Goal: Complete application form: Complete application form

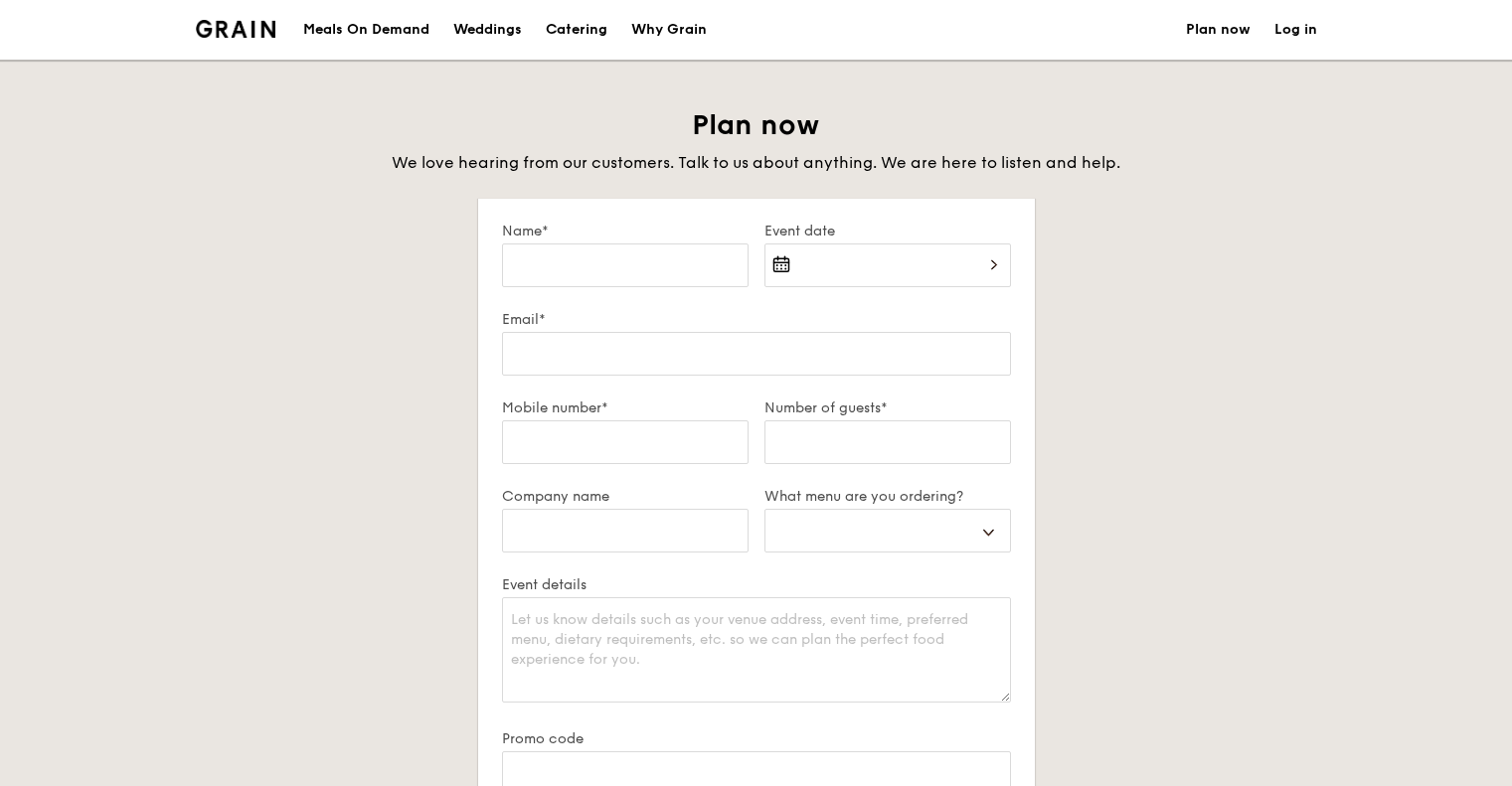
select select
click at [625, 261] on input "Name*" at bounding box center [624, 265] width 246 height 44
type input "J"
select select
type input "Ju"
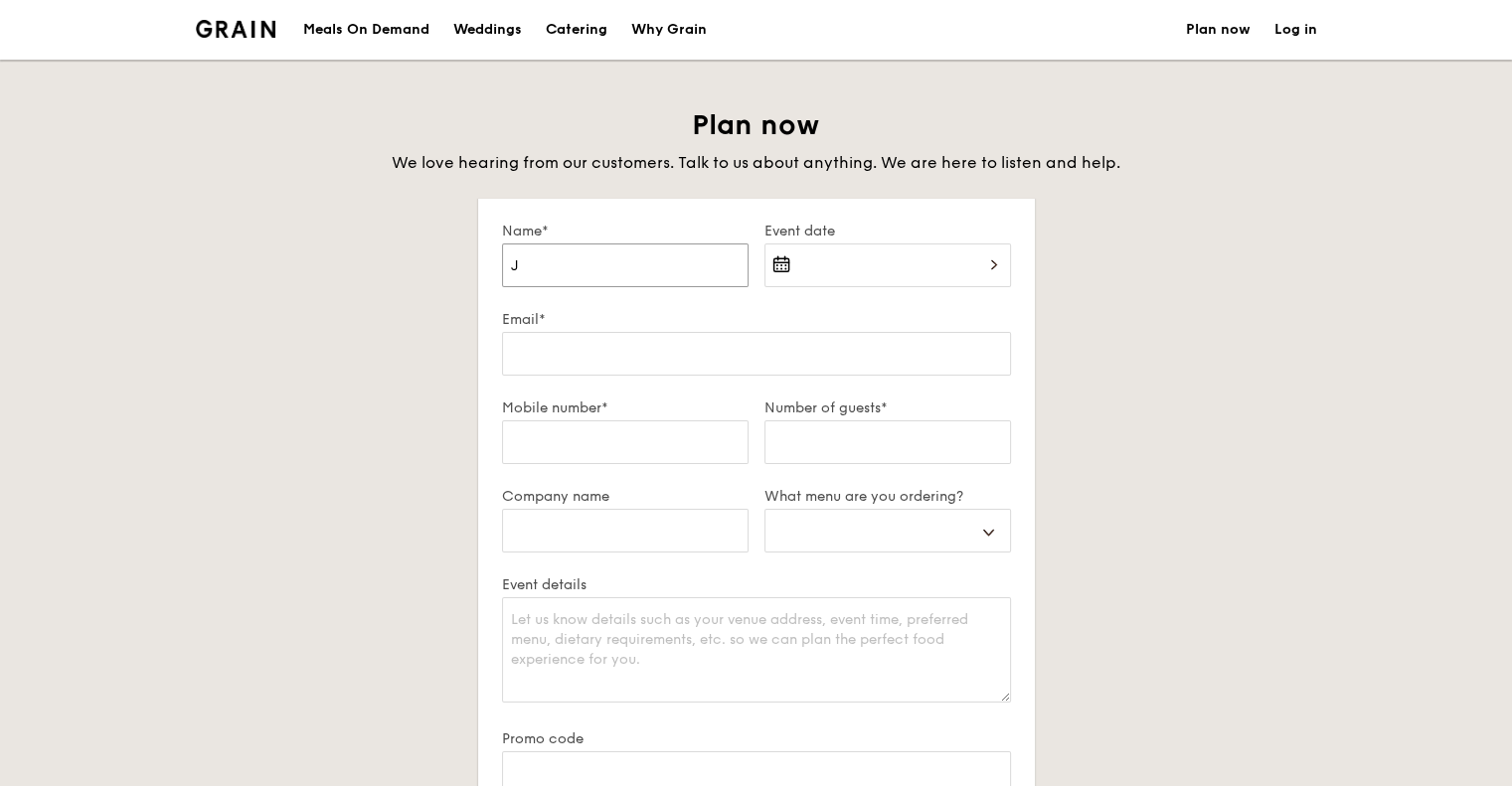
select select
type input "[DATE]"
select select
type input "Juli"
select select
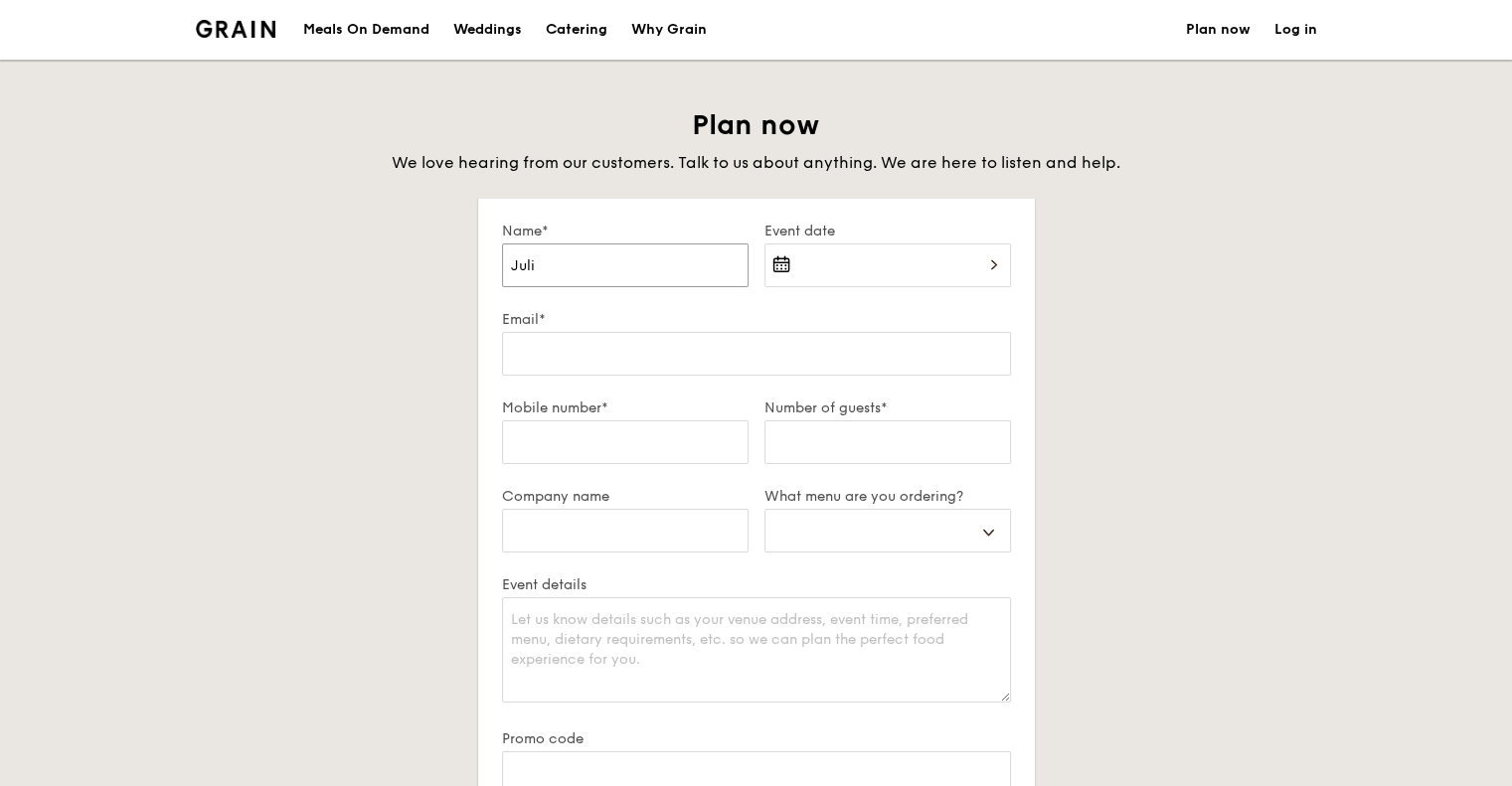
type input "[PERSON_NAME]"
select select
type input "[PERSON_NAME]"
select select
type input "[PERSON_NAME]"
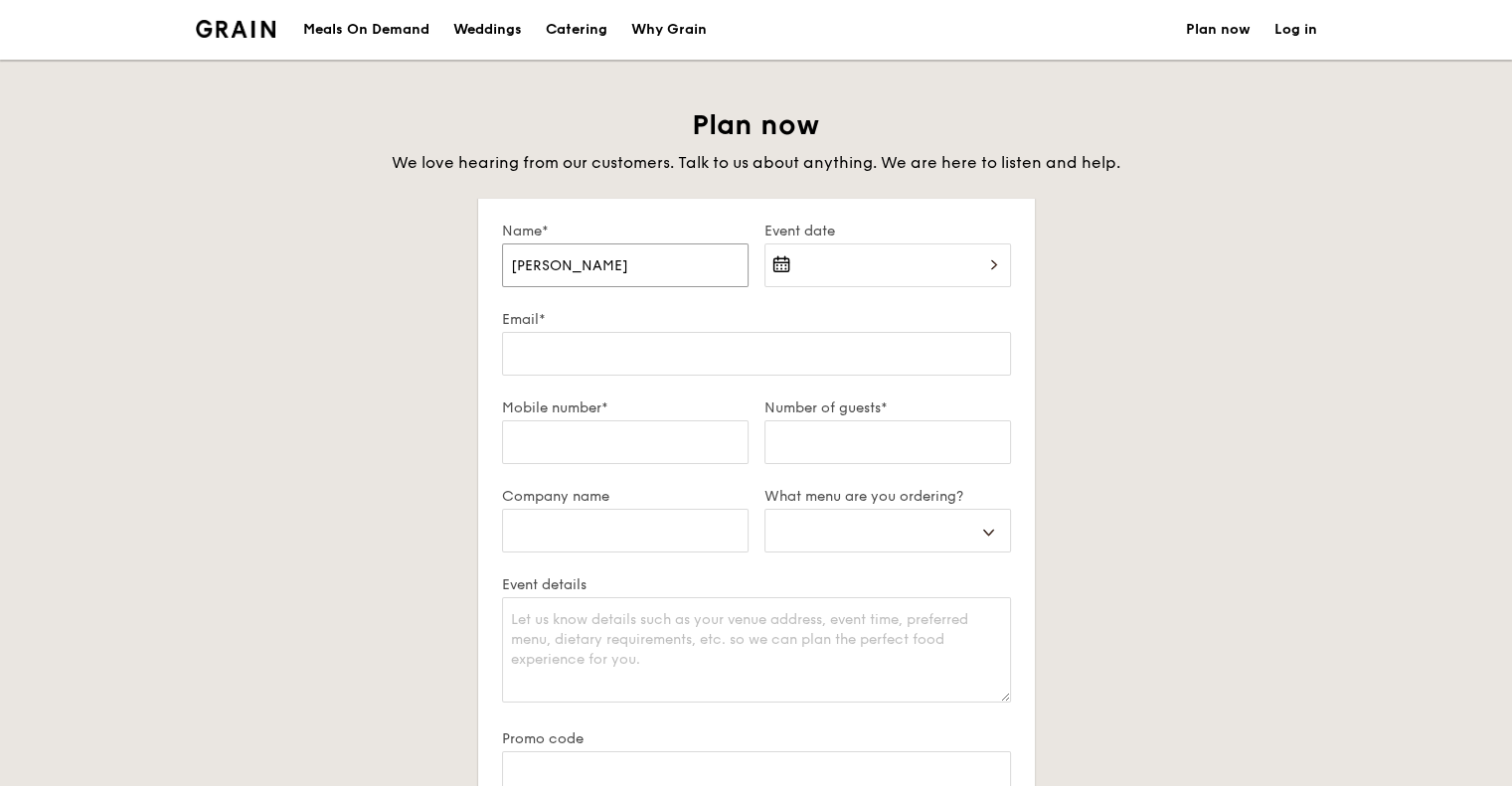
select select
type input "[PERSON_NAME]"
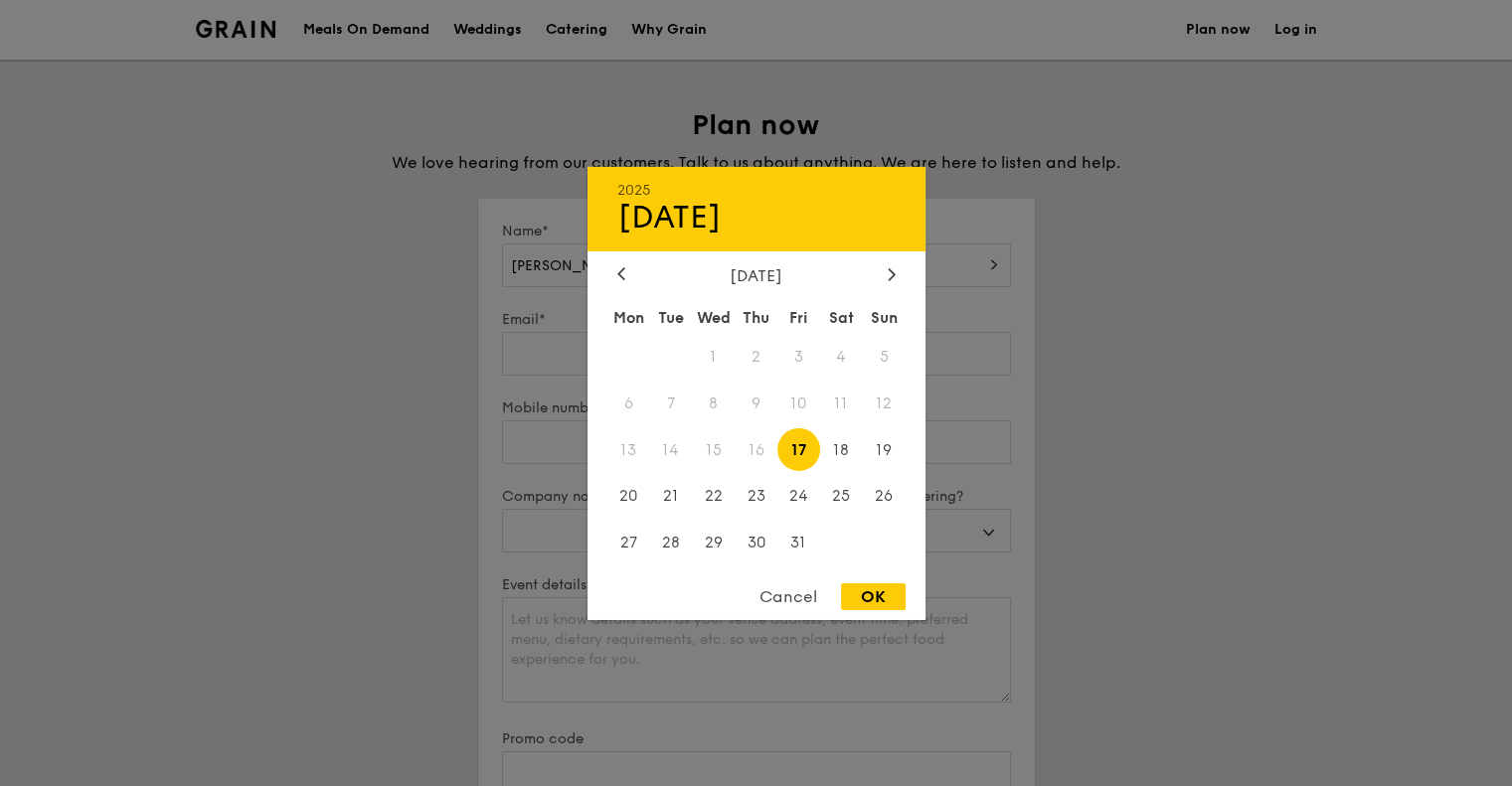
drag, startPoint x: 958, startPoint y: 345, endPoint x: 952, endPoint y: 321, distance: 24.7
click at [958, 344] on div at bounding box center [756, 393] width 1512 height 786
click at [928, 269] on div "2025 Oct [DATE] Tue Wed Thu Fri Sat Sun 1 2 3 4 5 6 7 8 9 10 11 12 13 14 15 16 …" at bounding box center [887, 277] width 246 height 68
click at [895, 276] on icon at bounding box center [892, 273] width 8 height 13
click at [719, 405] on span "5" at bounding box center [713, 403] width 43 height 43
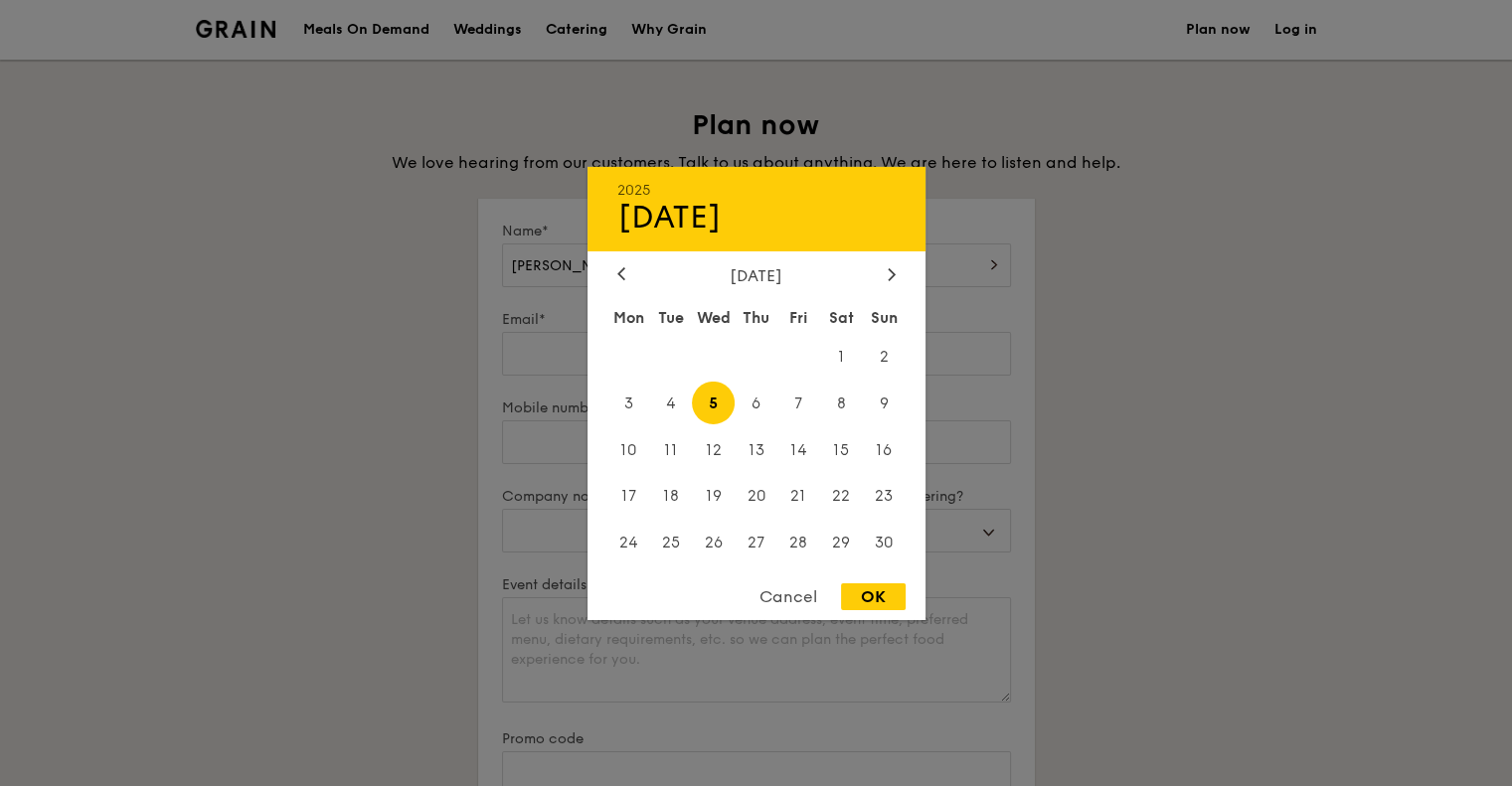
click at [989, 381] on div at bounding box center [756, 393] width 1512 height 786
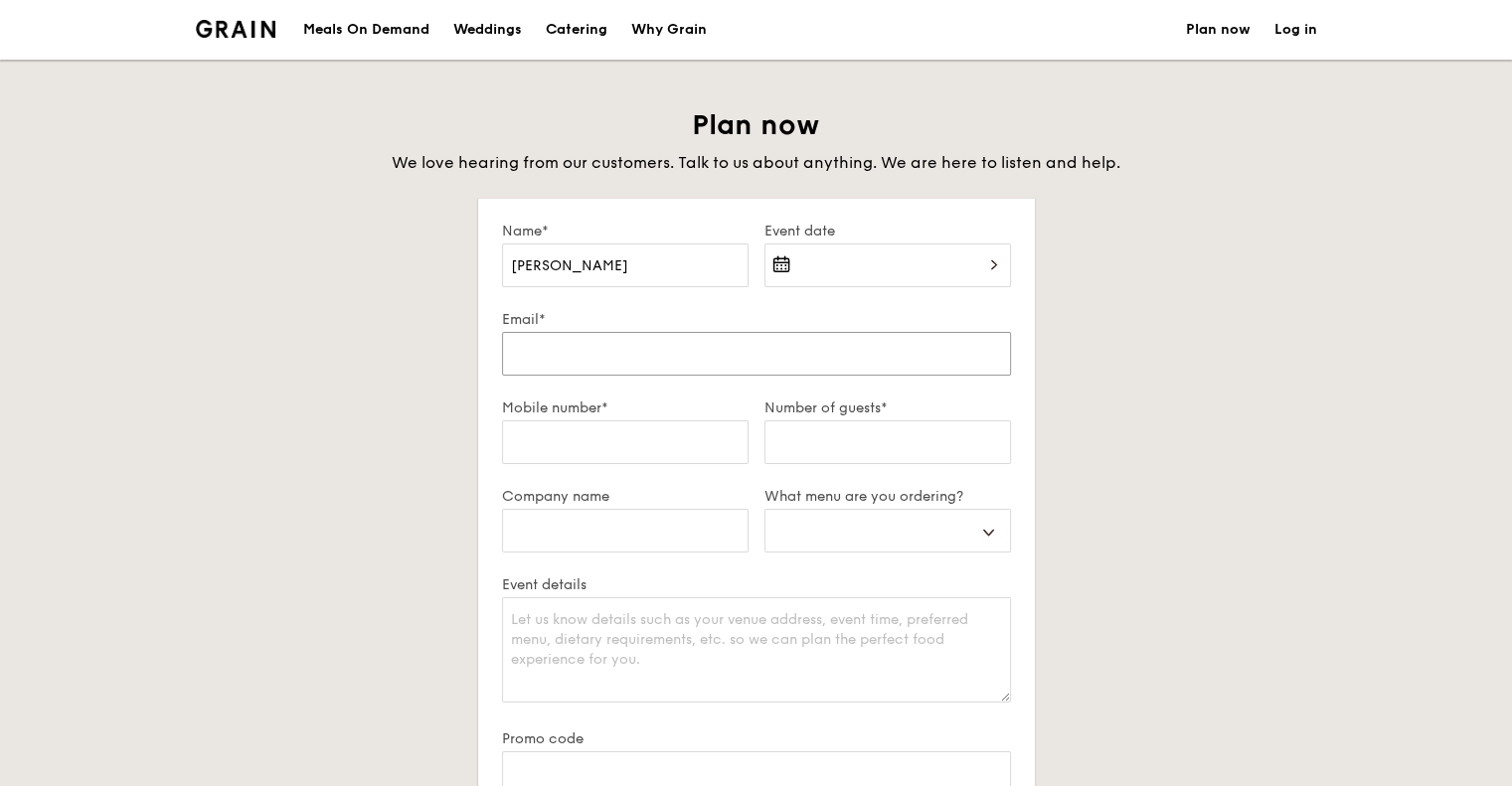
click at [668, 348] on input "Email*" at bounding box center [756, 354] width 509 height 44
type input "[PERSON_NAME][EMAIL_ADDRESS][DOMAIN_NAME]"
select select
click at [658, 444] on input "Mobile number*" at bounding box center [624, 443] width 246 height 44
type input "9"
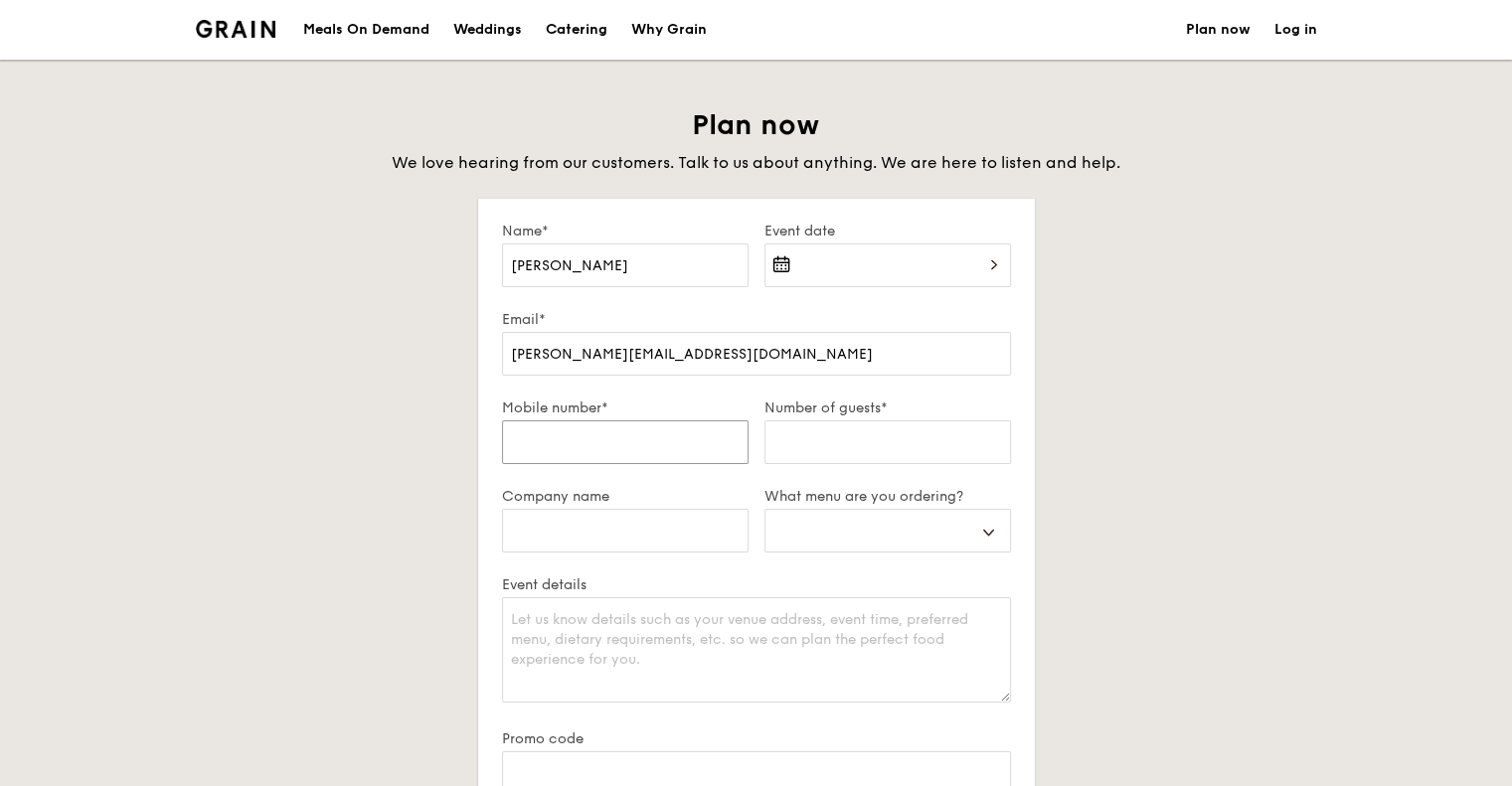
select select
type input "90"
select select
type input "902"
select select
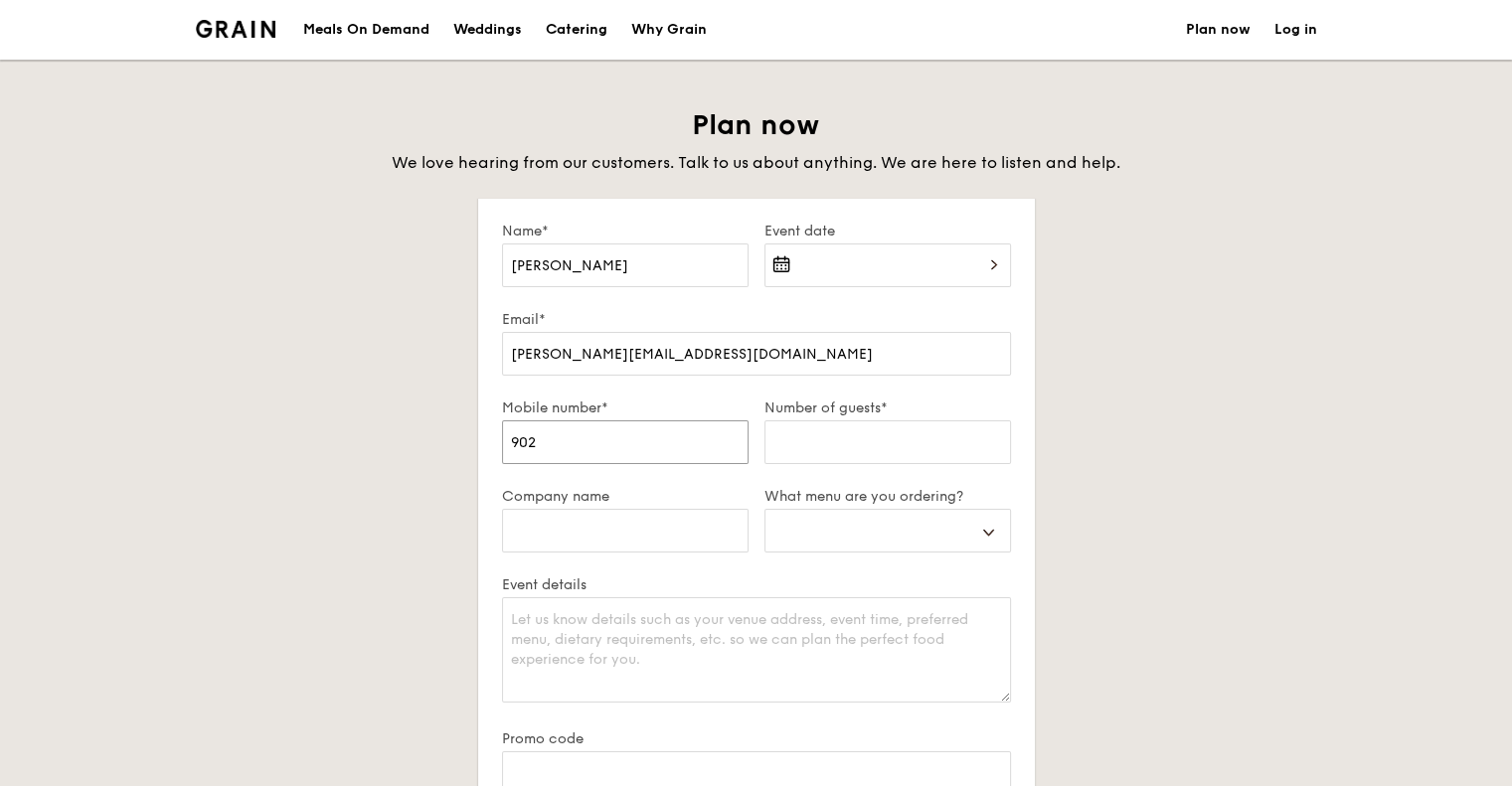
type input "9021"
select select
type input "90215"
select select
type input "902150"
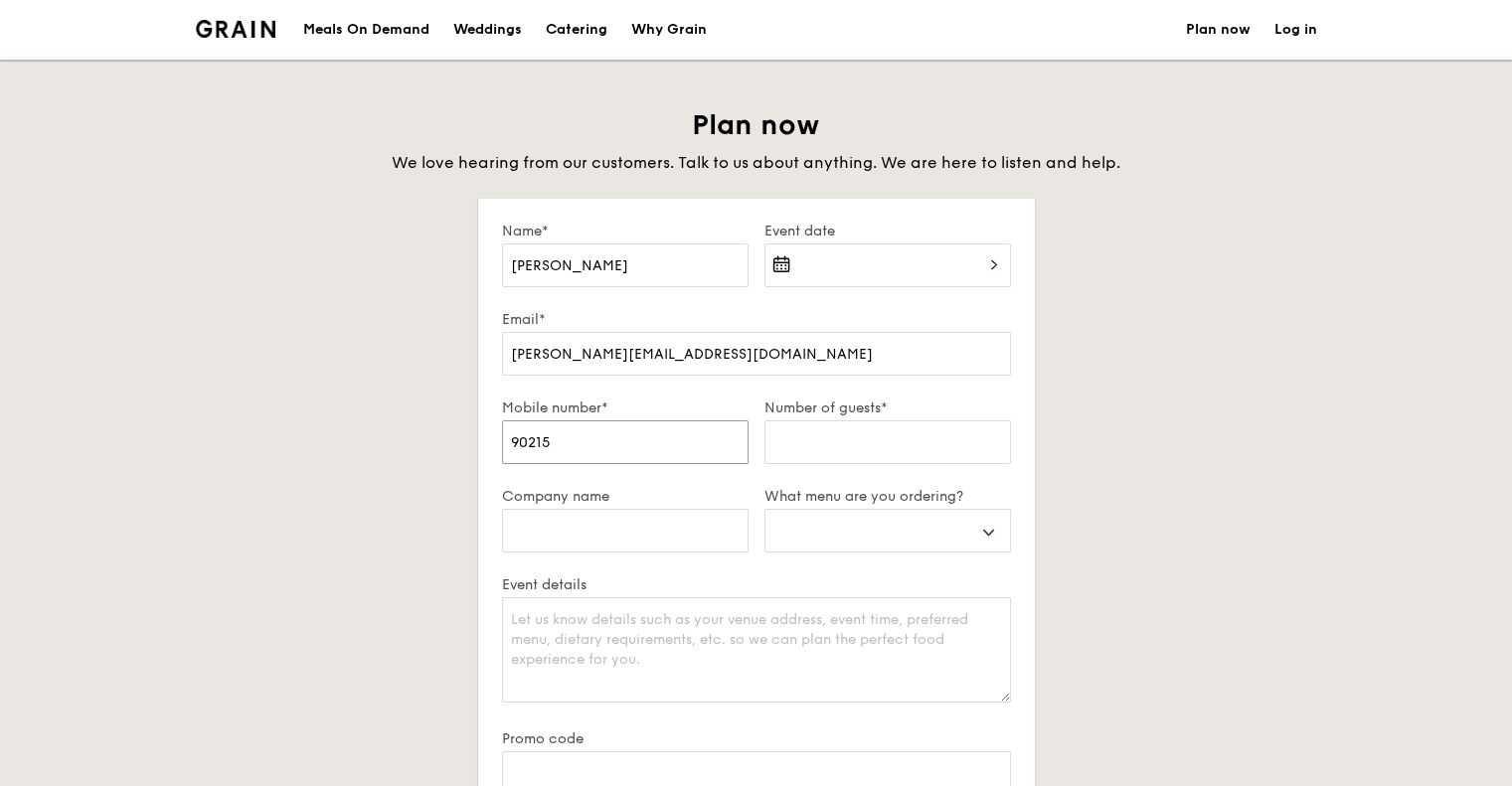
select select
type input "9021505"
select select
type input "90215051"
select select
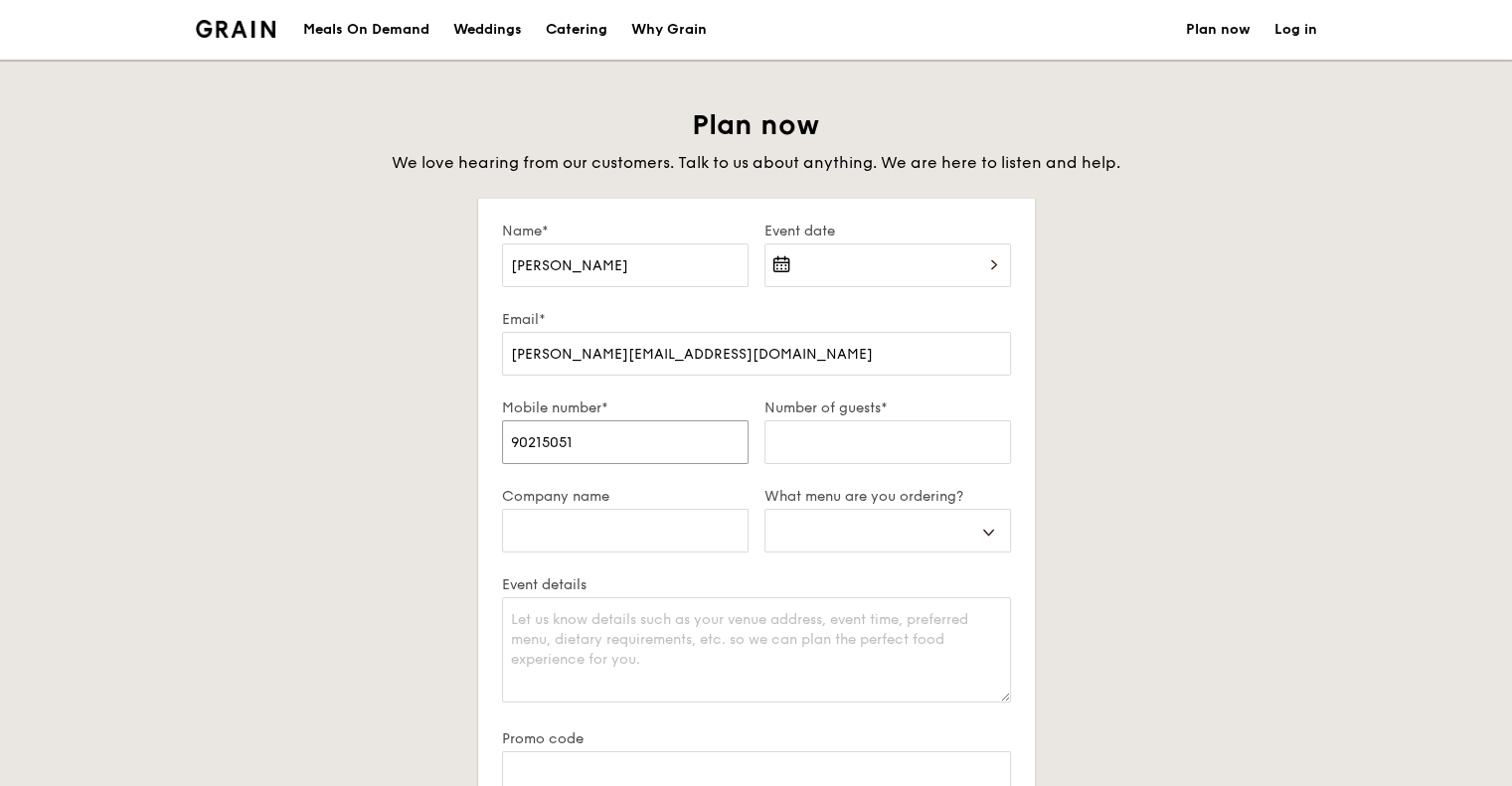
type input "90215051"
click at [914, 437] on input "Number of guests*" at bounding box center [887, 443] width 246 height 44
type input "1"
select select
type input "15"
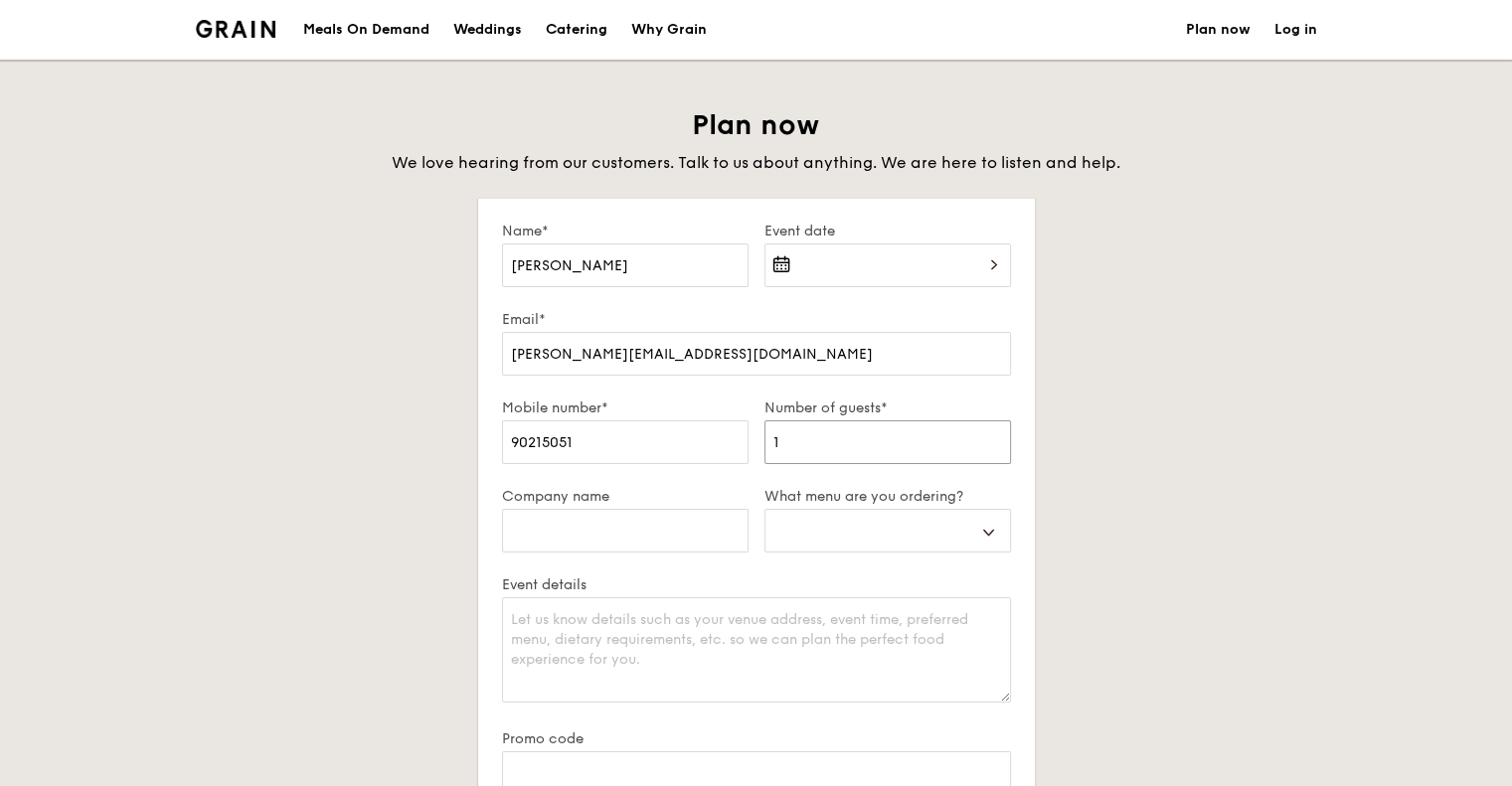
select select
type input "150"
select select
type input "150"
select select
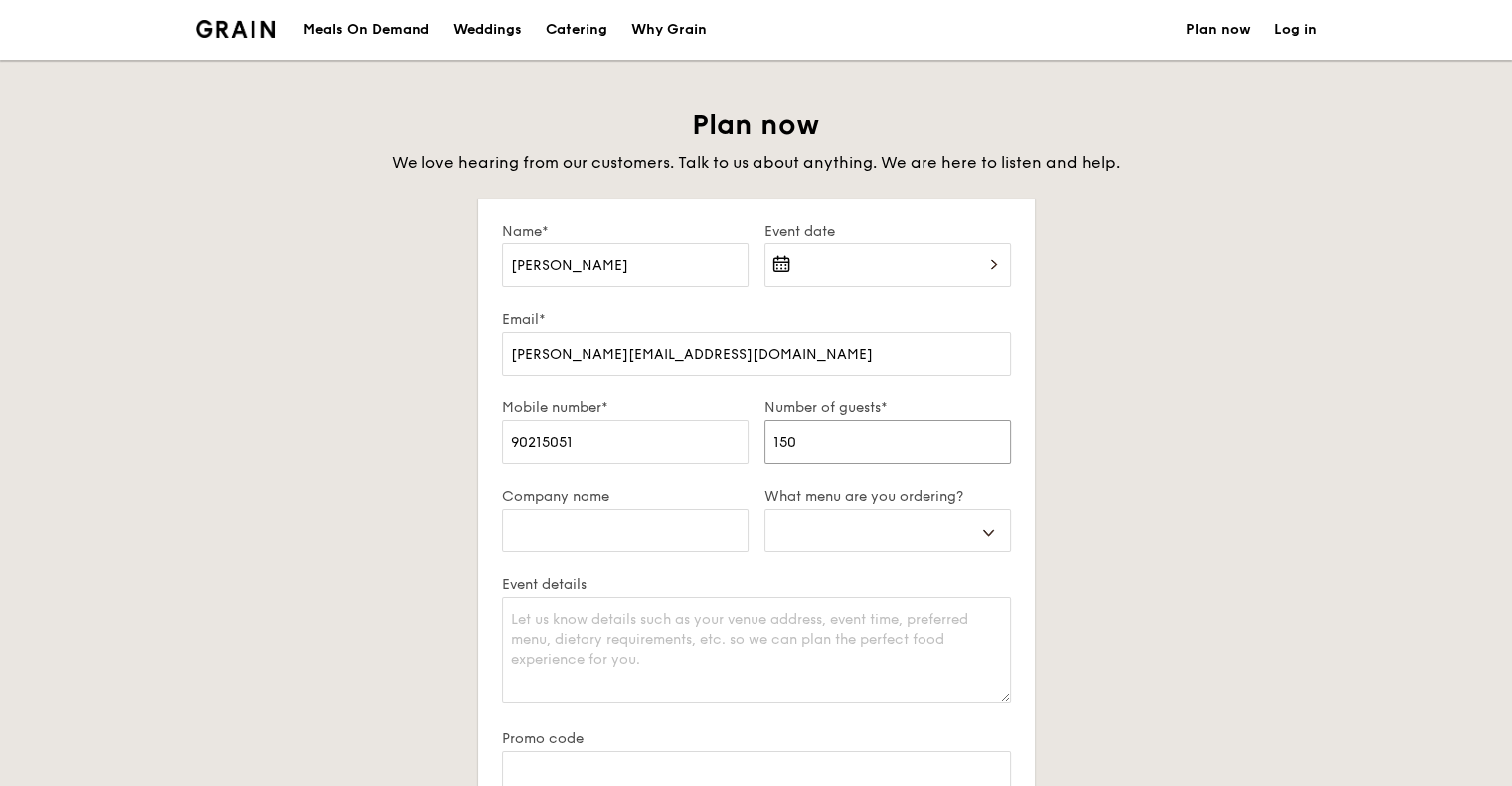
type input "150 /"
select select
type input "150 /"
select select
type input "150 / 1"
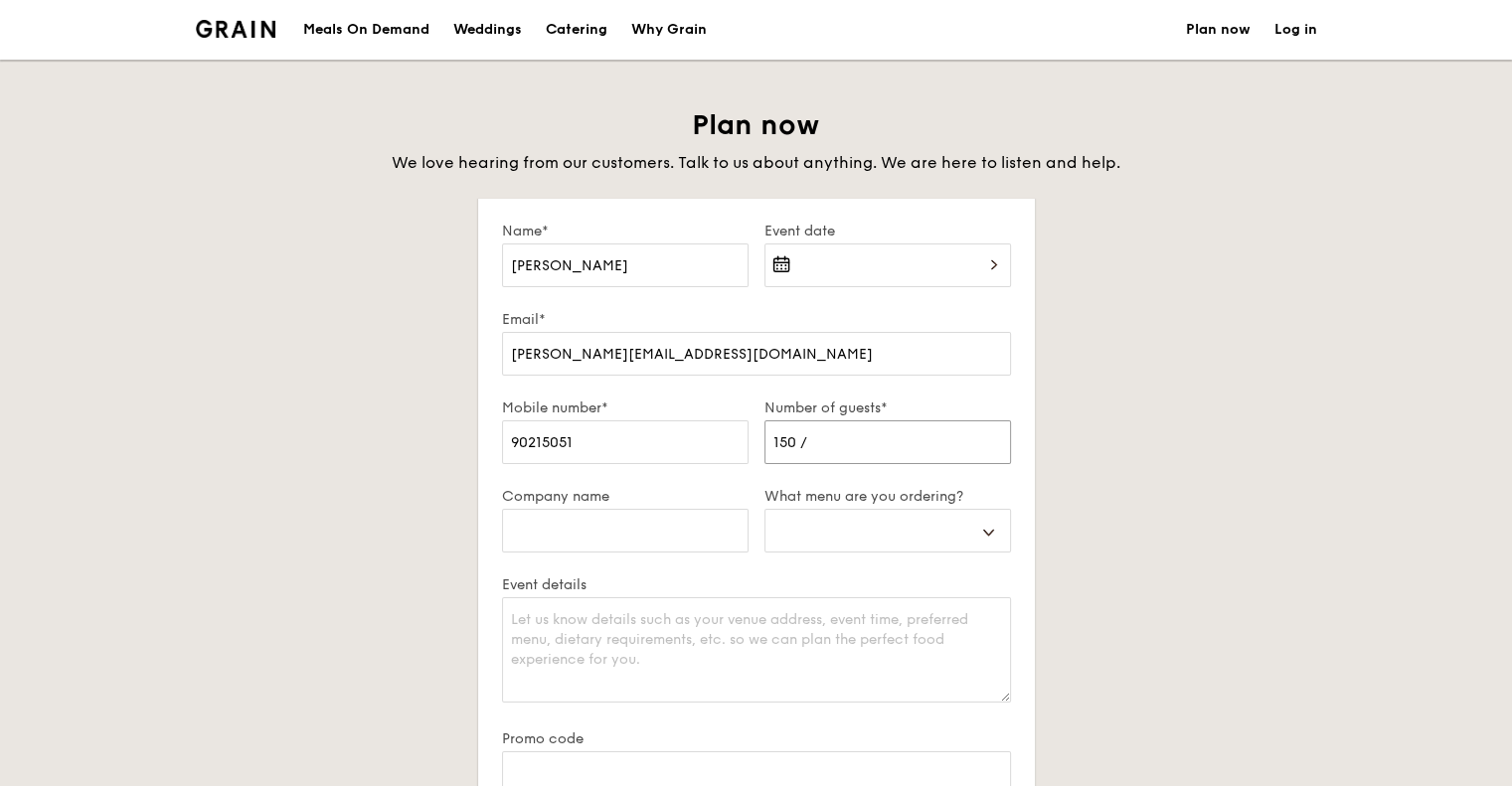
select select
type input "150 / 18"
select select
type input "150 / 180"
select select
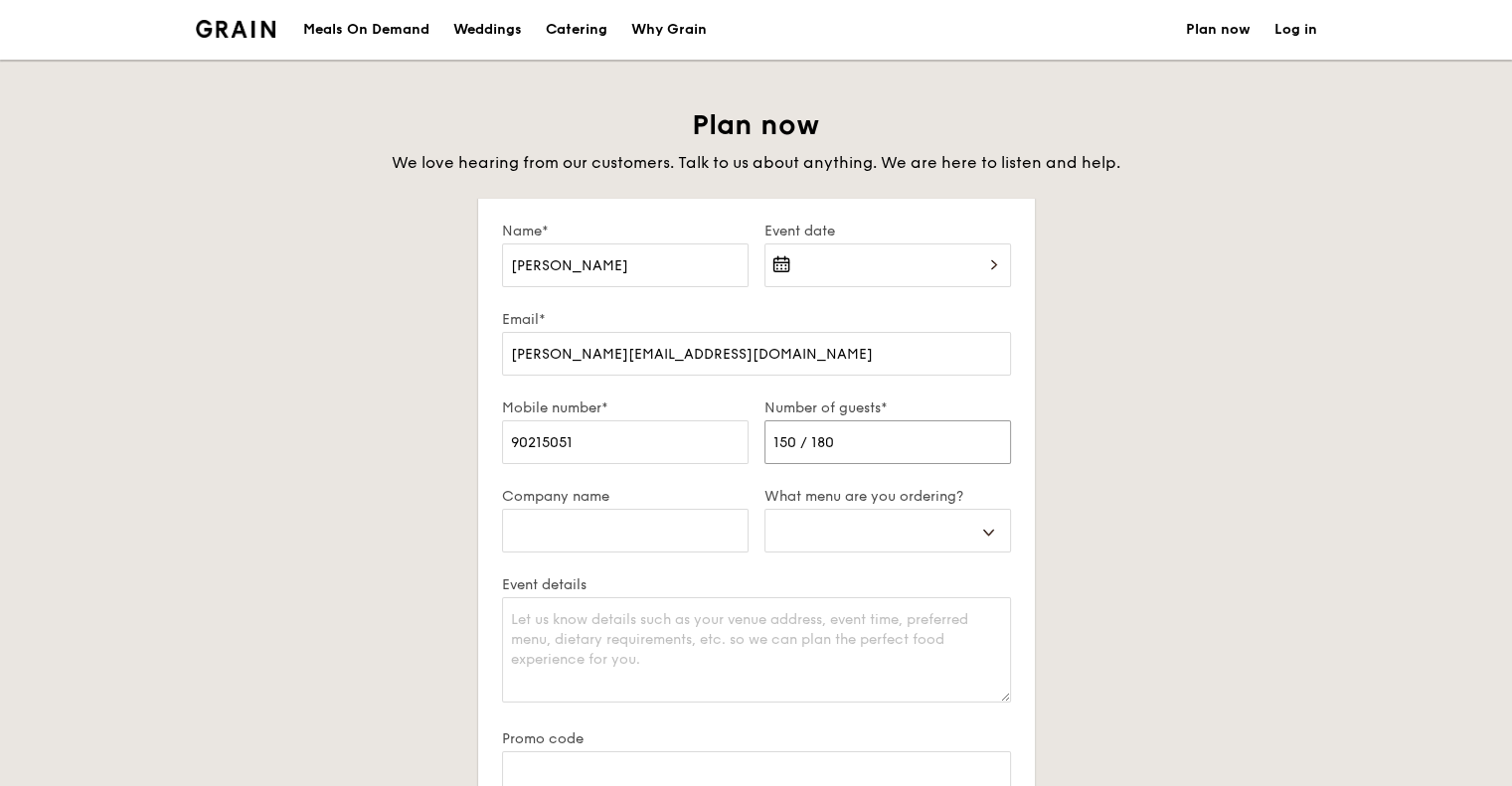
type input "150 / 180"
click at [659, 536] on input "Company name" at bounding box center [624, 531] width 246 height 44
type input "B"
select select
type input "Be"
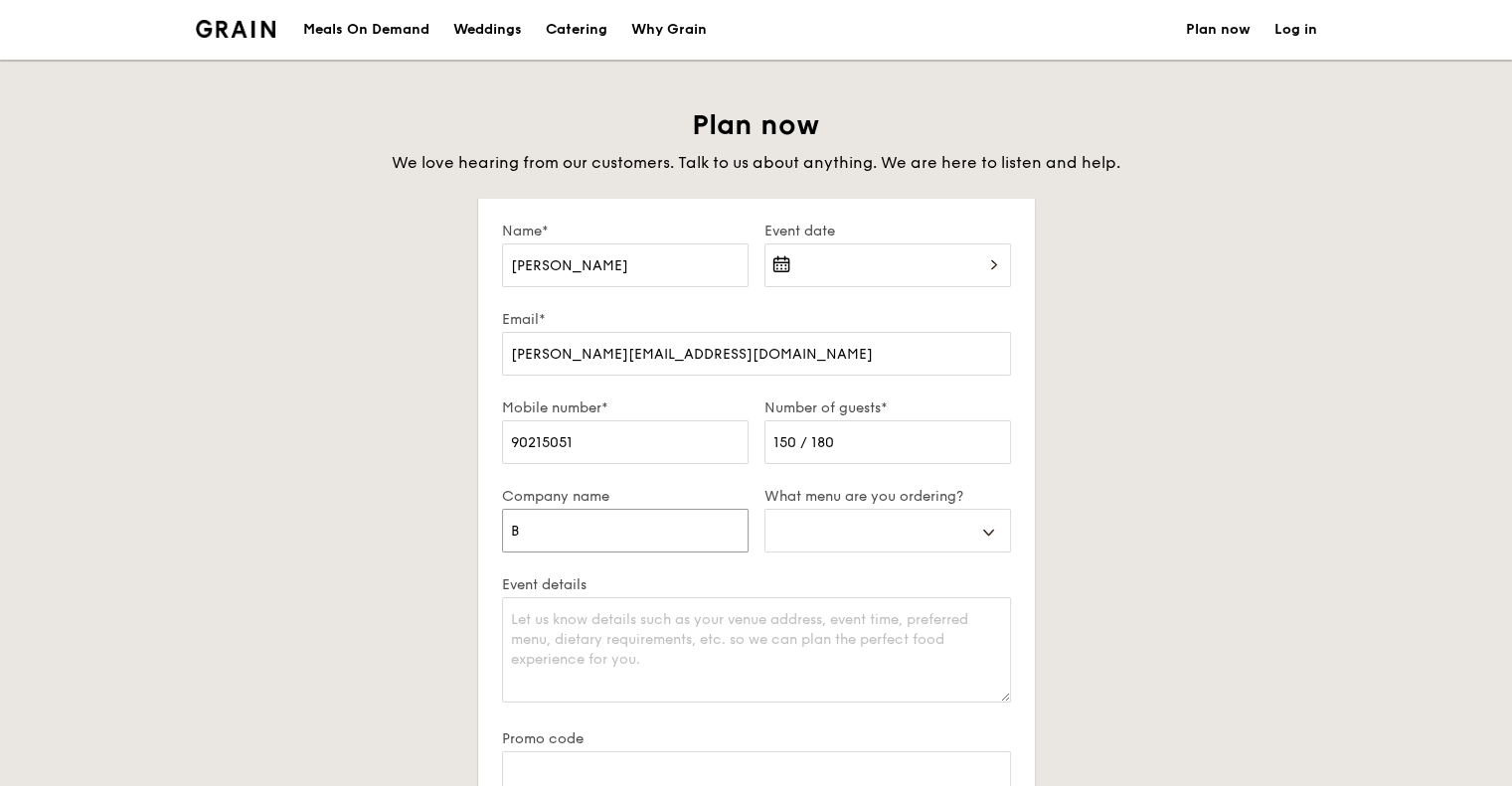
select select
type input "Bet"
select select
type input "Bett"
select select
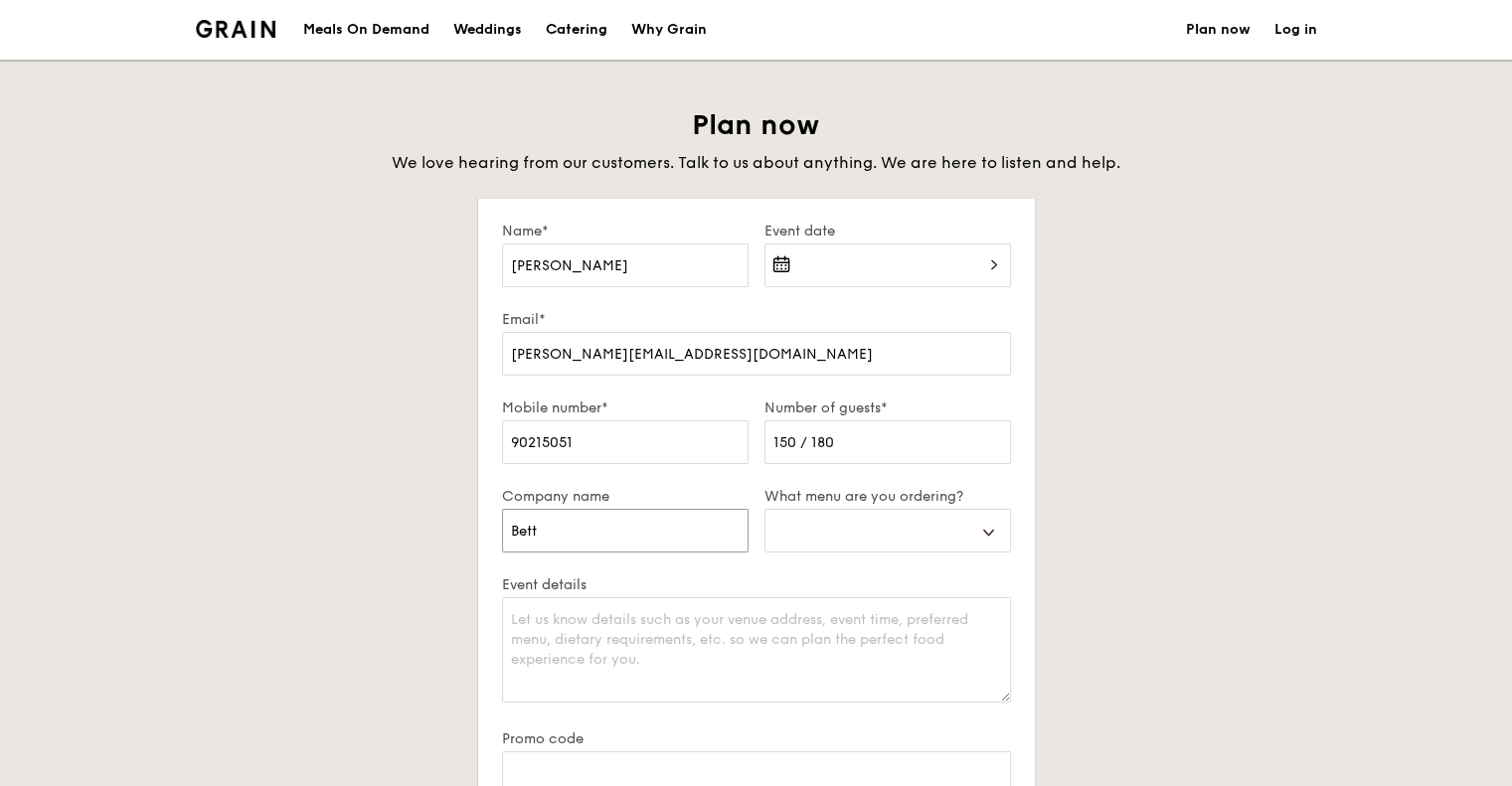
type input "[PERSON_NAME]"
select select
type input "Better"
select select
type input "Better"
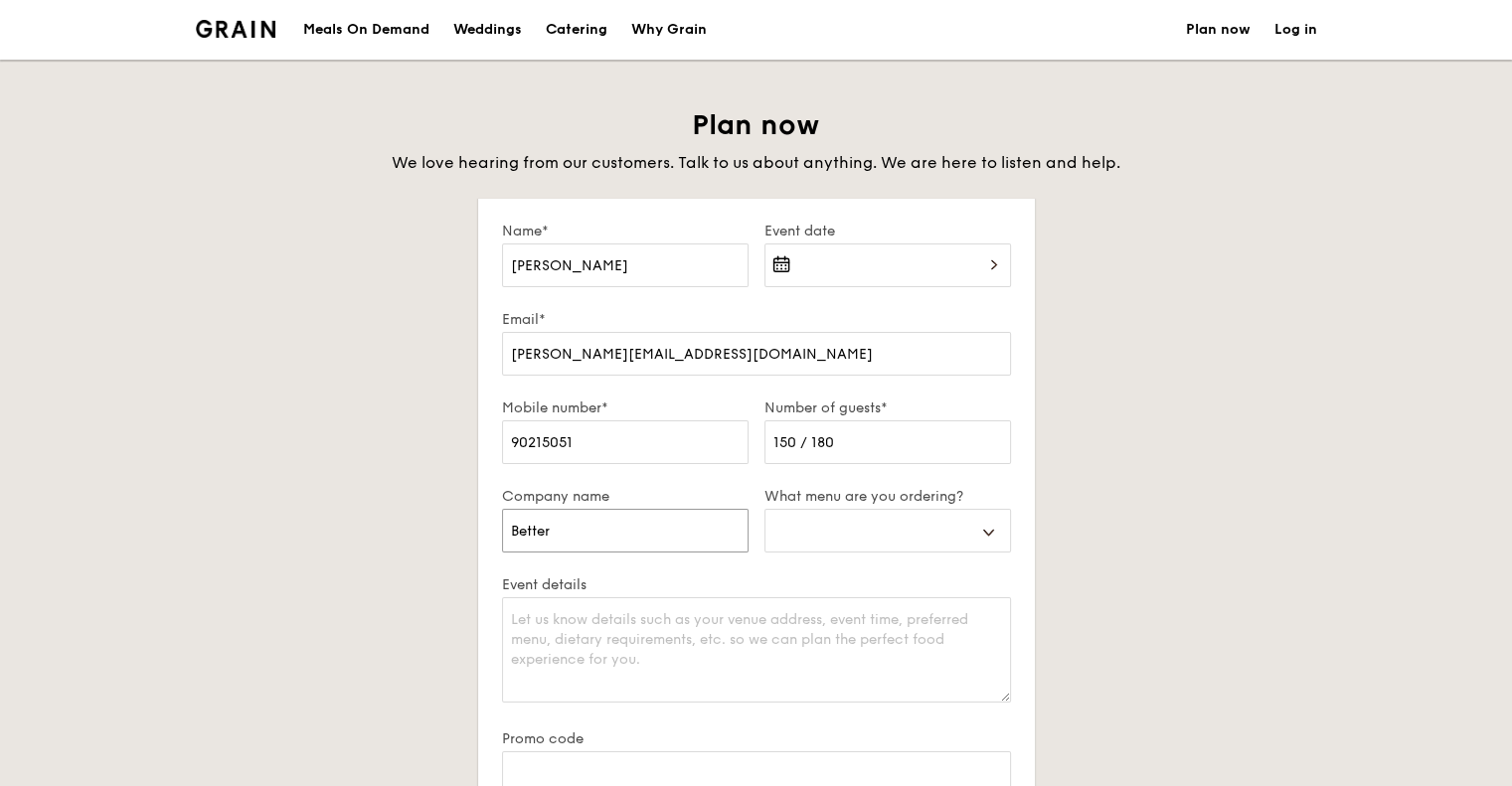
select select
type input "Better E"
select select
type input "Better Ea"
select select
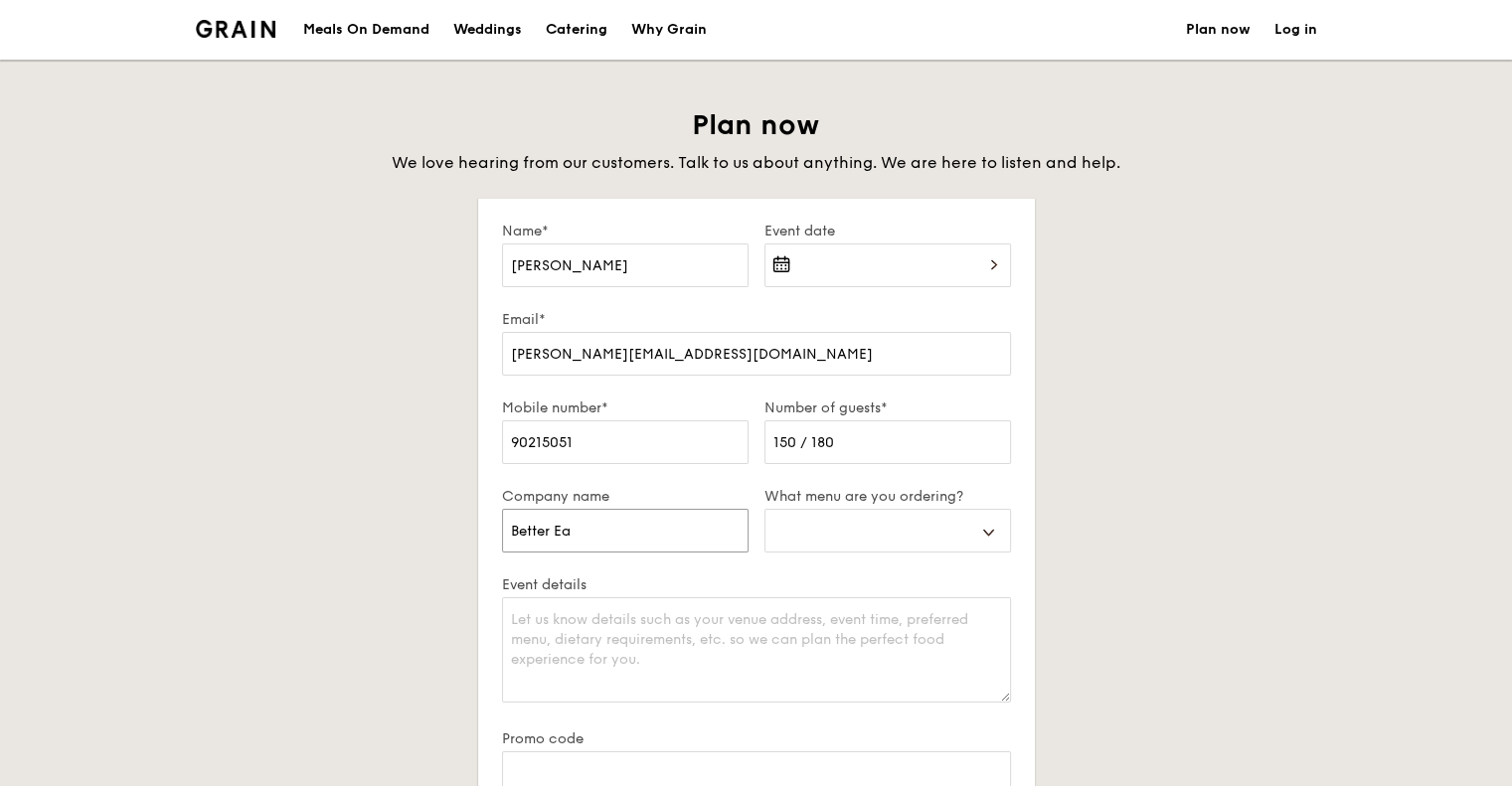
type input "Better Ear"
select select
type input "Better Eart"
select select
type input "Better Earth"
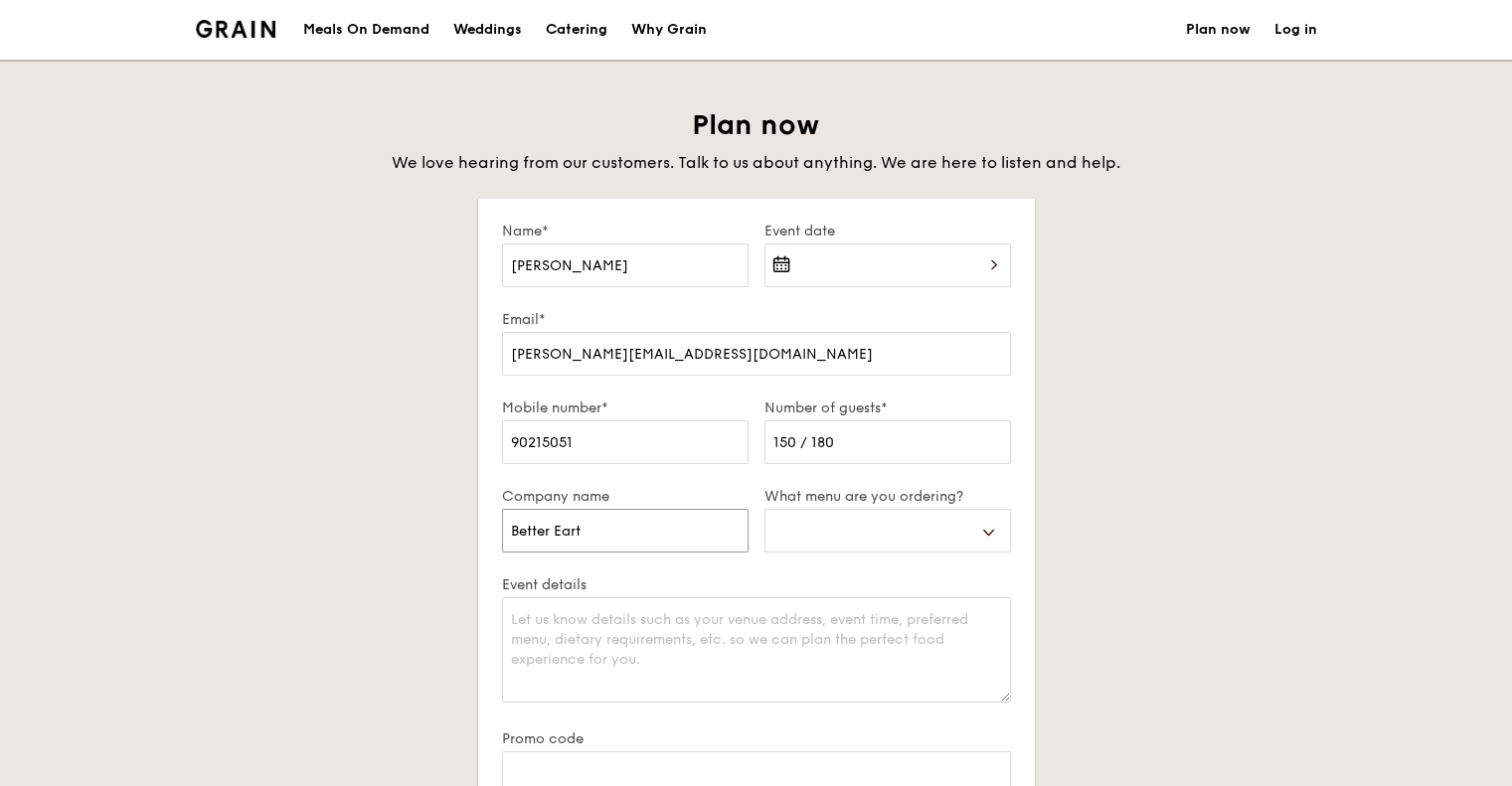
select select
type input "Better Earth"
select select
type input "Better Earth V"
select select
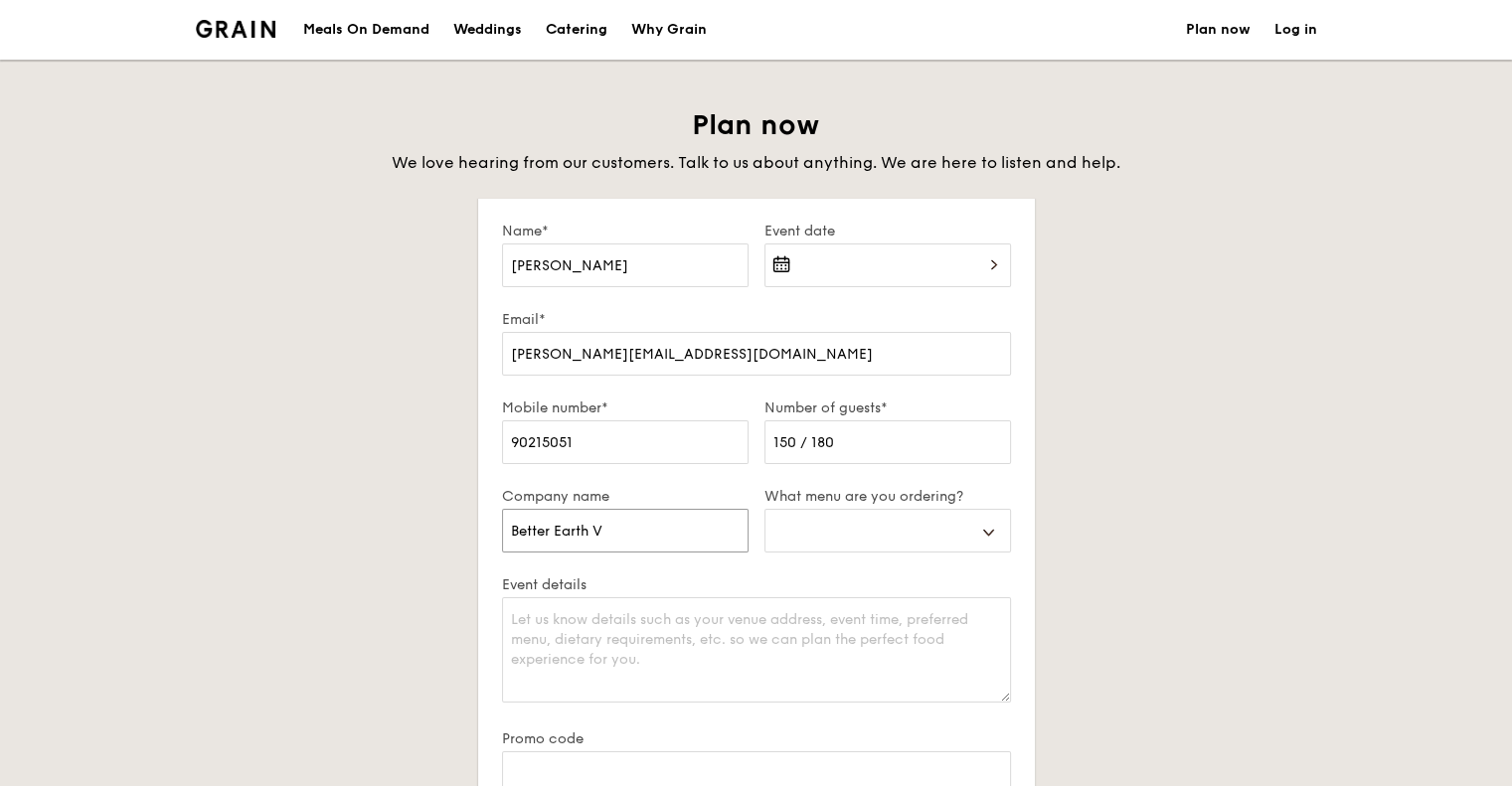
type input "Better Earth Ve"
select select
type input "Better Earth Ven"
select select
type input "Better Earth Vent"
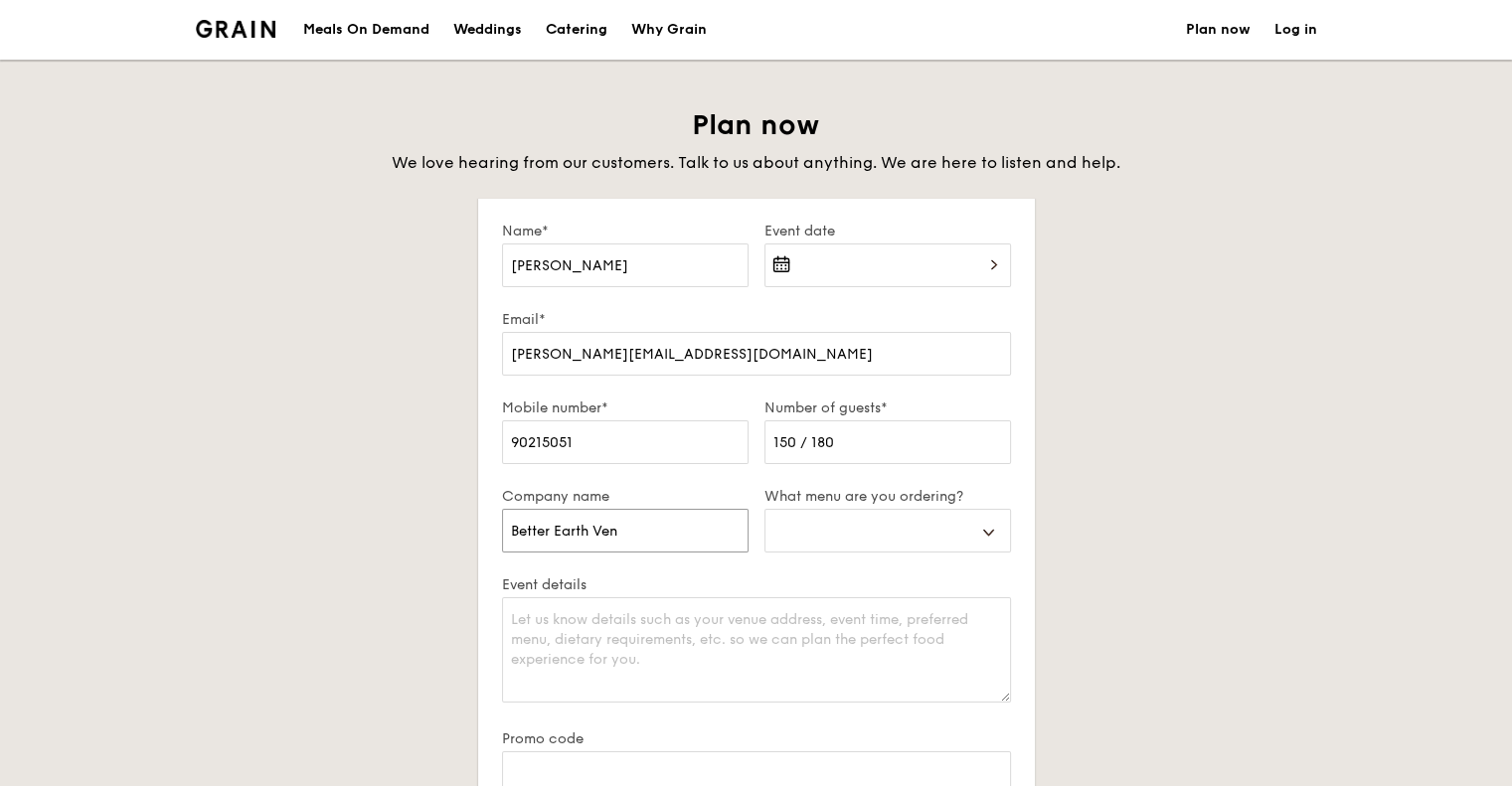
select select
type input "Better Earth Ventu"
select select
type input "Better Earth Ventur"
select select
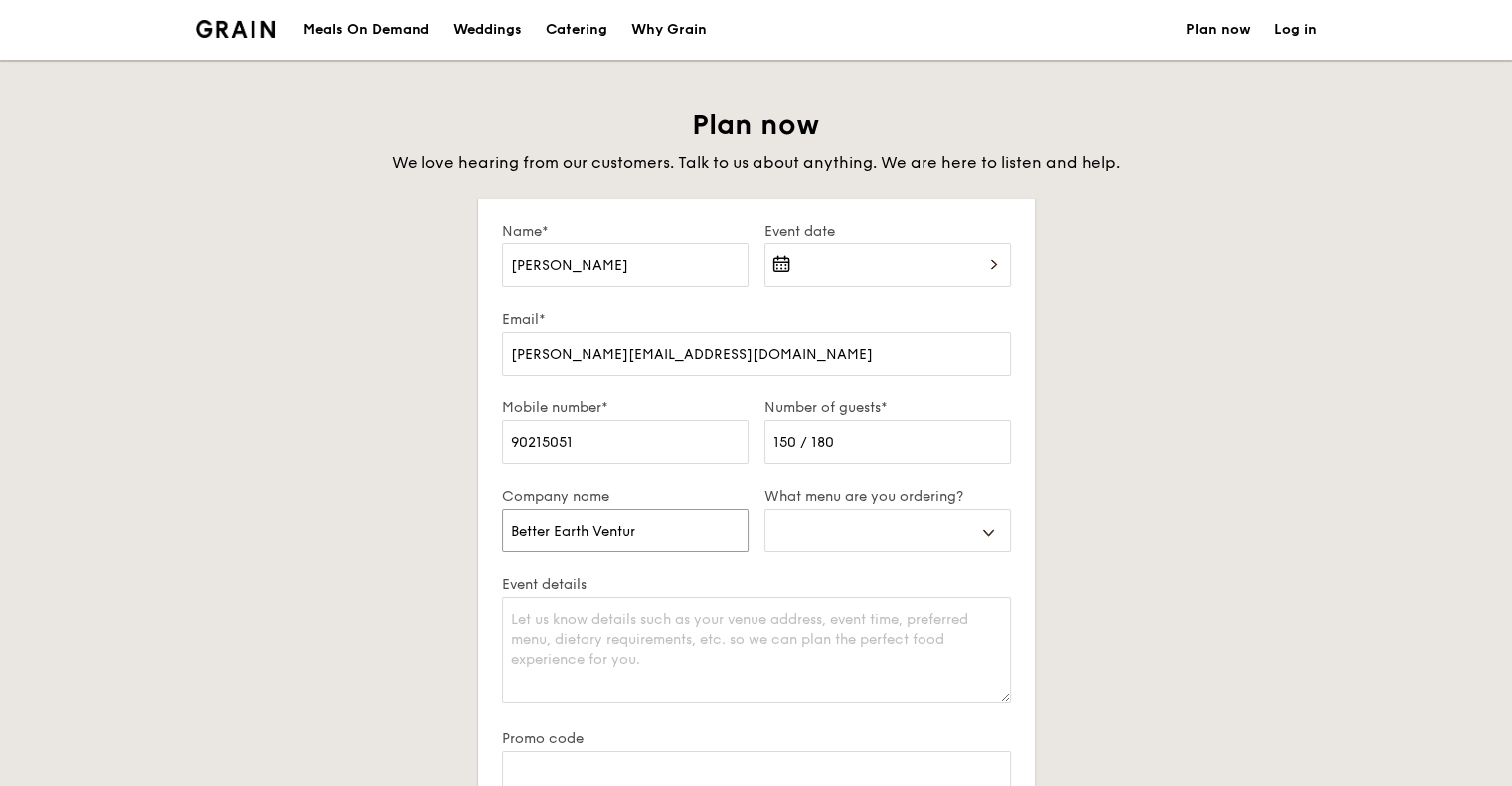
type input "Better Earth Venture"
select select
type input "Better Earth Ventures"
select select
type input "Better Earth Ventures"
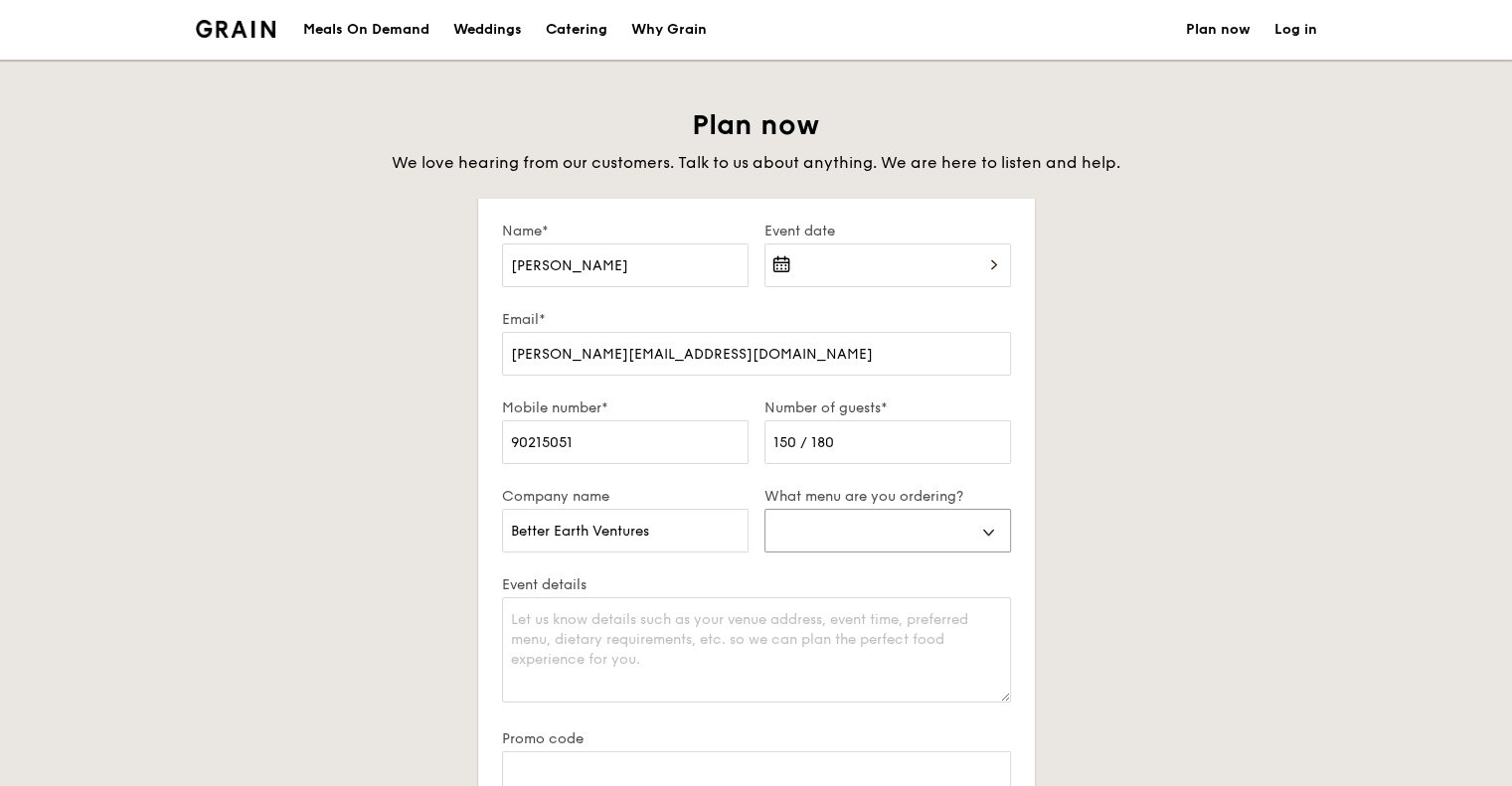
click at [829, 535] on select "Buffet Mini Buffet High Tea Canapés Meal Boxes Wedding" at bounding box center [887, 531] width 246 height 44
select select "canapes"
click at [764, 509] on select "Buffet Mini Buffet High Tea Canapés Meal Boxes Wedding" at bounding box center [887, 531] width 246 height 44
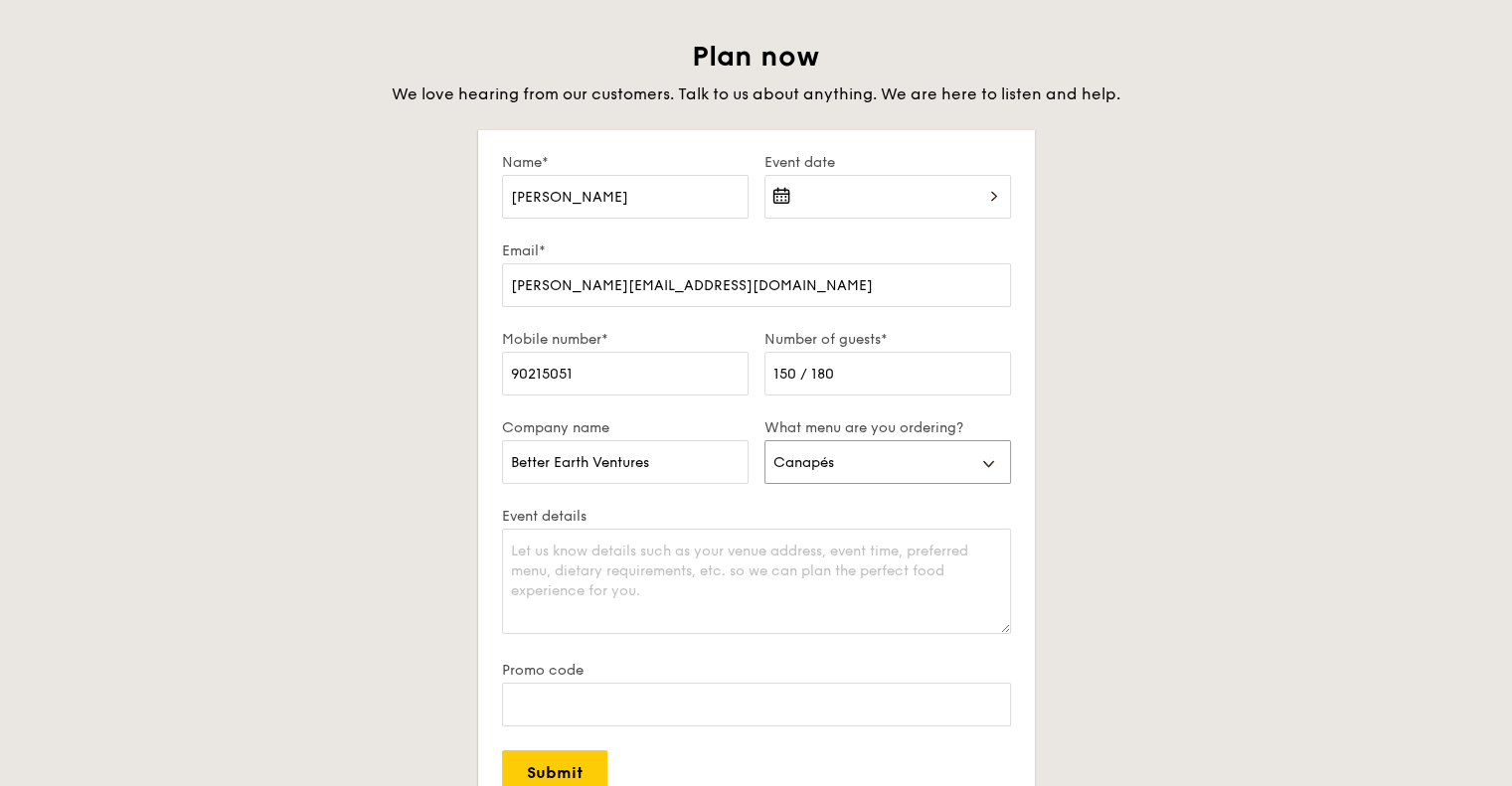
scroll to position [100, 0]
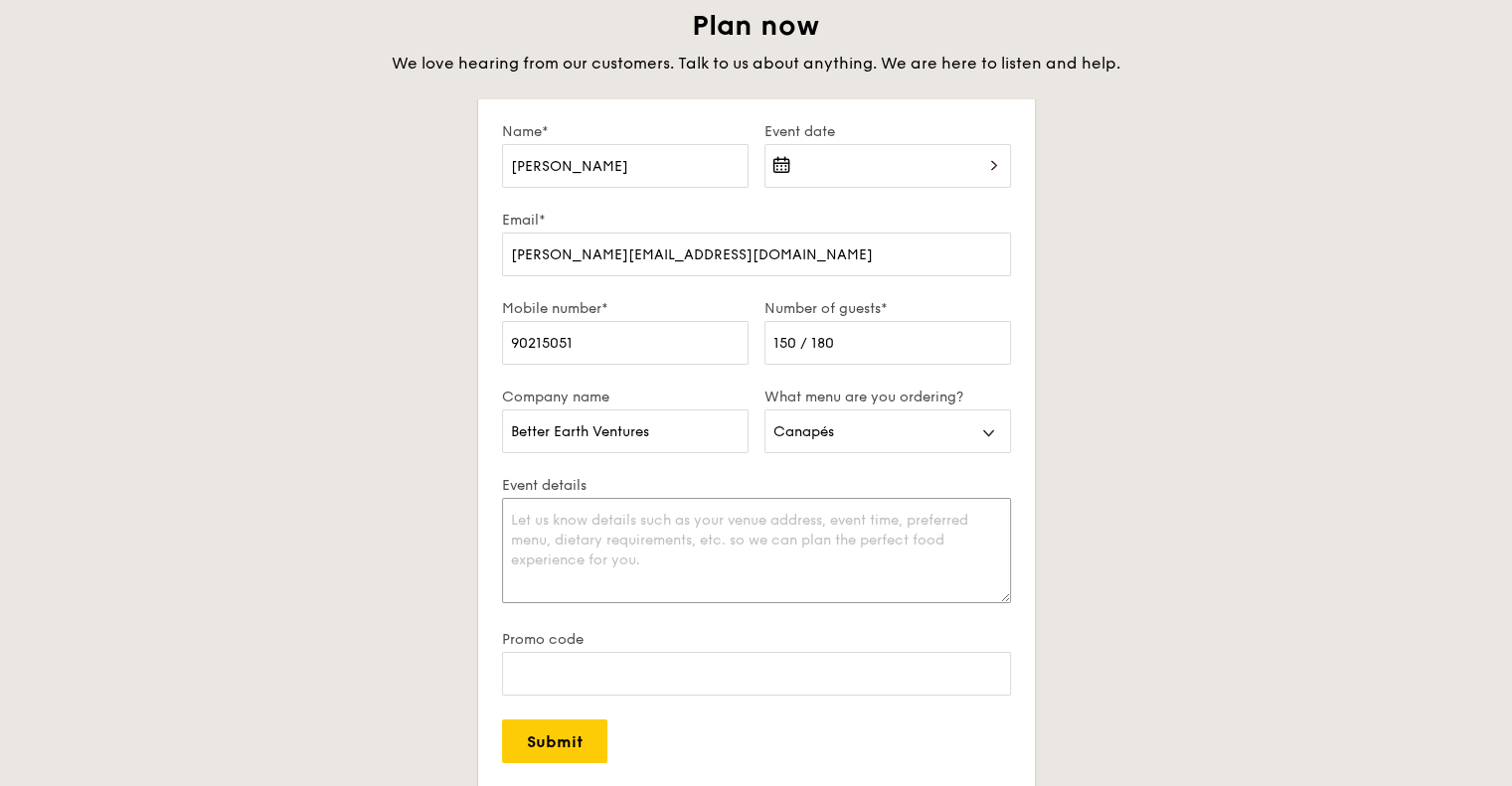
click at [644, 531] on textarea "Event details" at bounding box center [756, 551] width 509 height 106
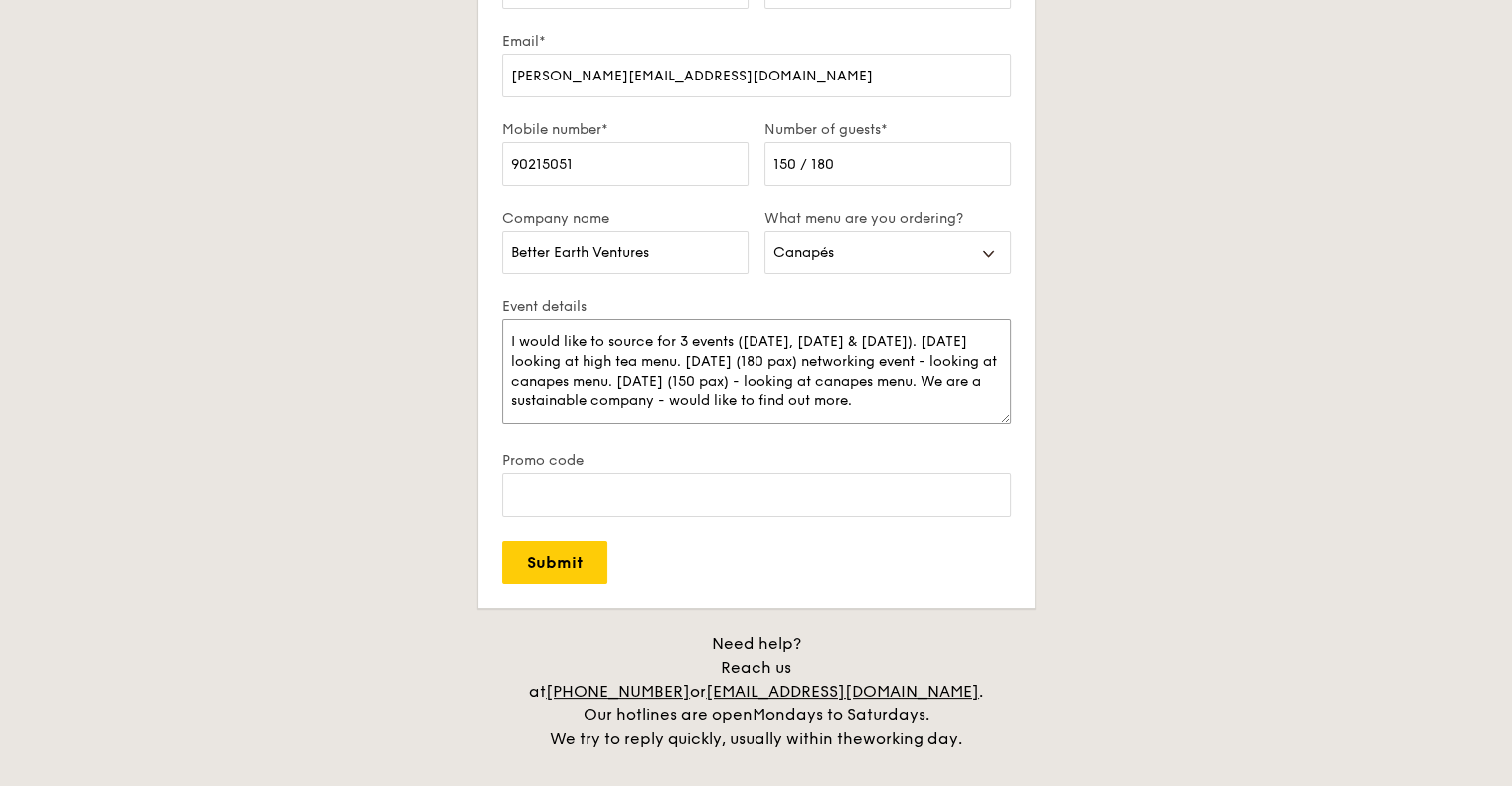
scroll to position [298, 0]
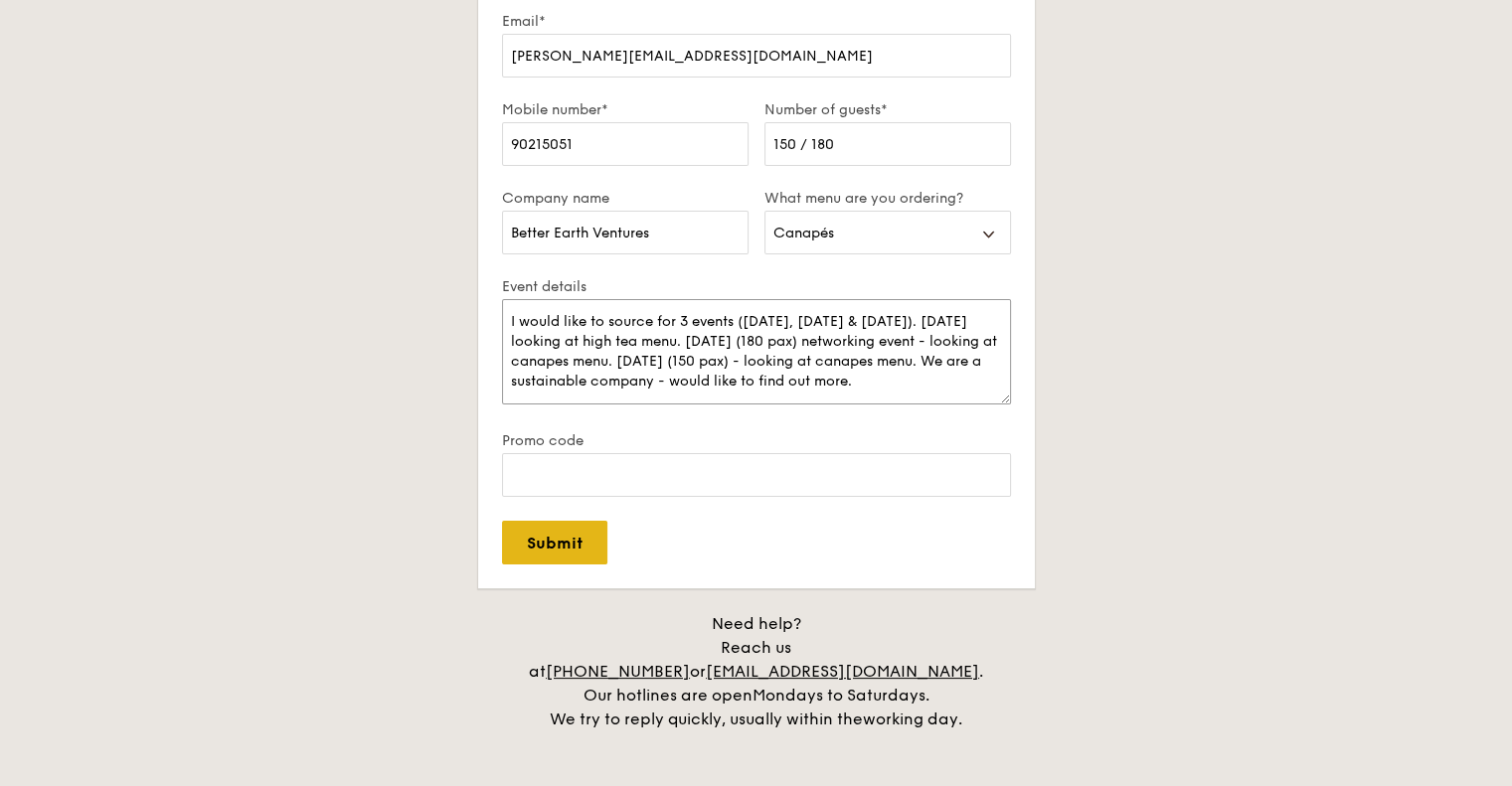
type textarea "I would like to source for 3 events ([DATE], [DATE] & [DATE]). [DATE] looking a…"
click at [555, 558] on input "Submit" at bounding box center [555, 543] width 106 height 44
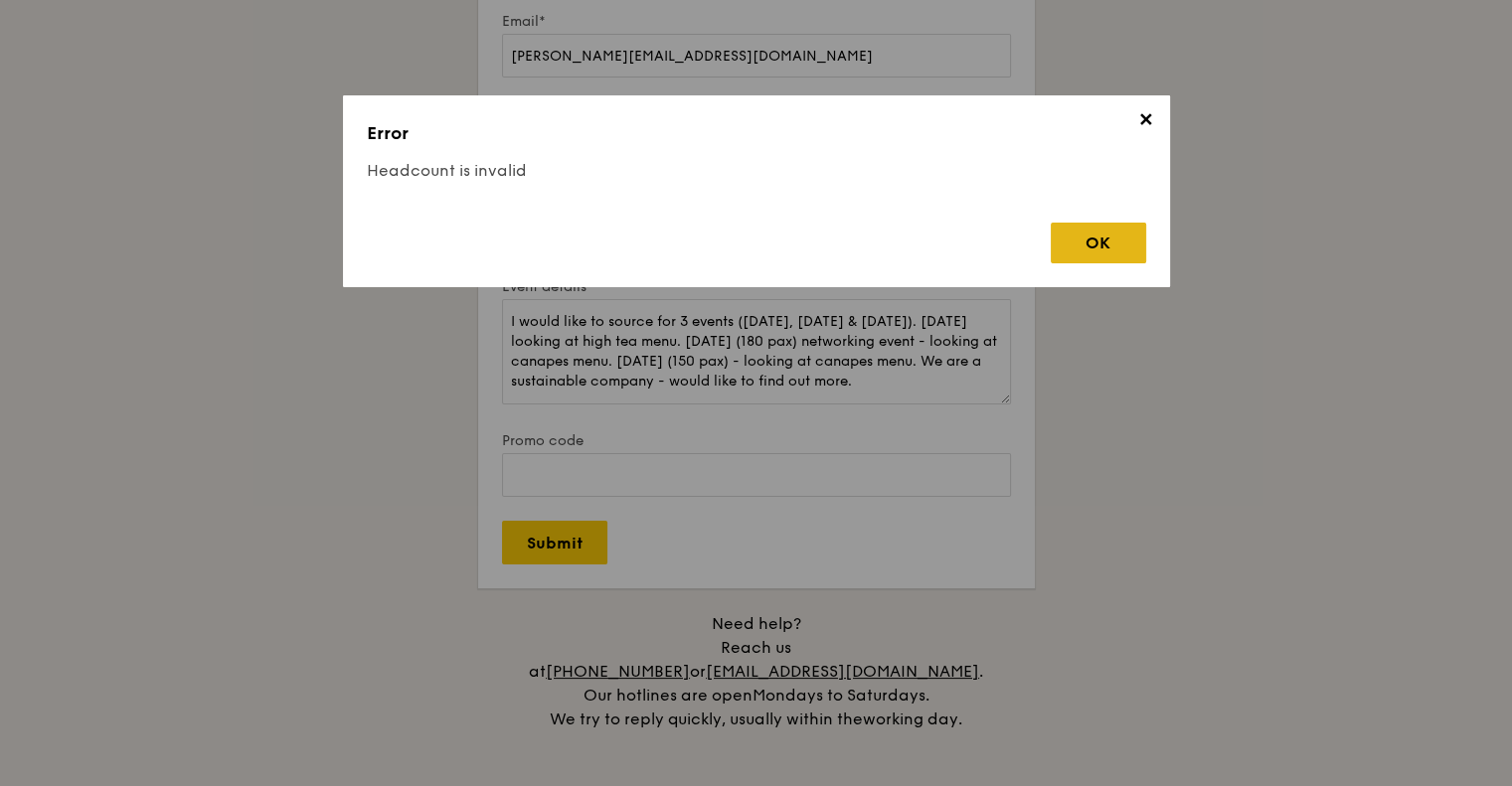
click at [1087, 246] on div "OK" at bounding box center [1098, 242] width 96 height 41
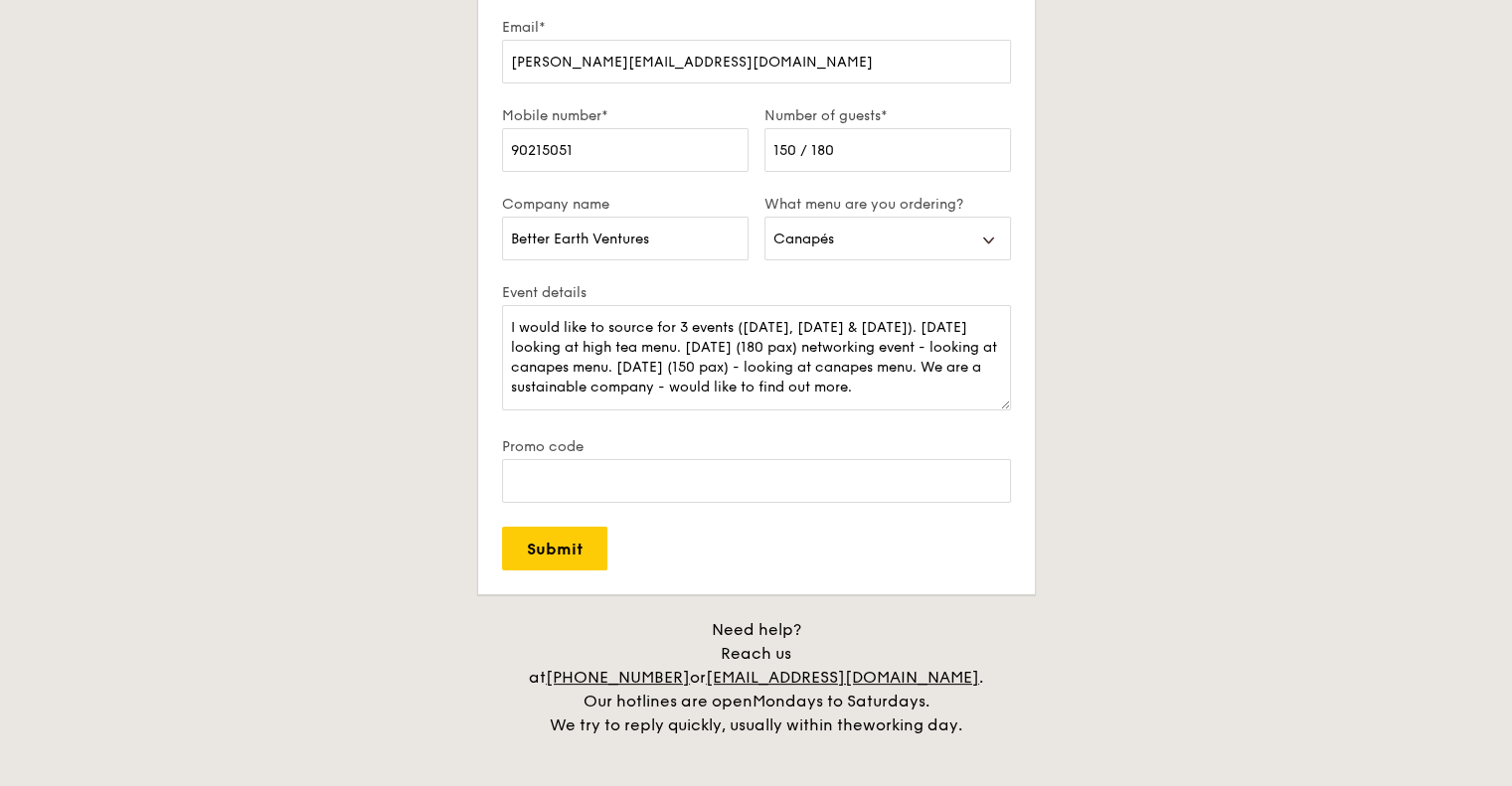
scroll to position [100, 0]
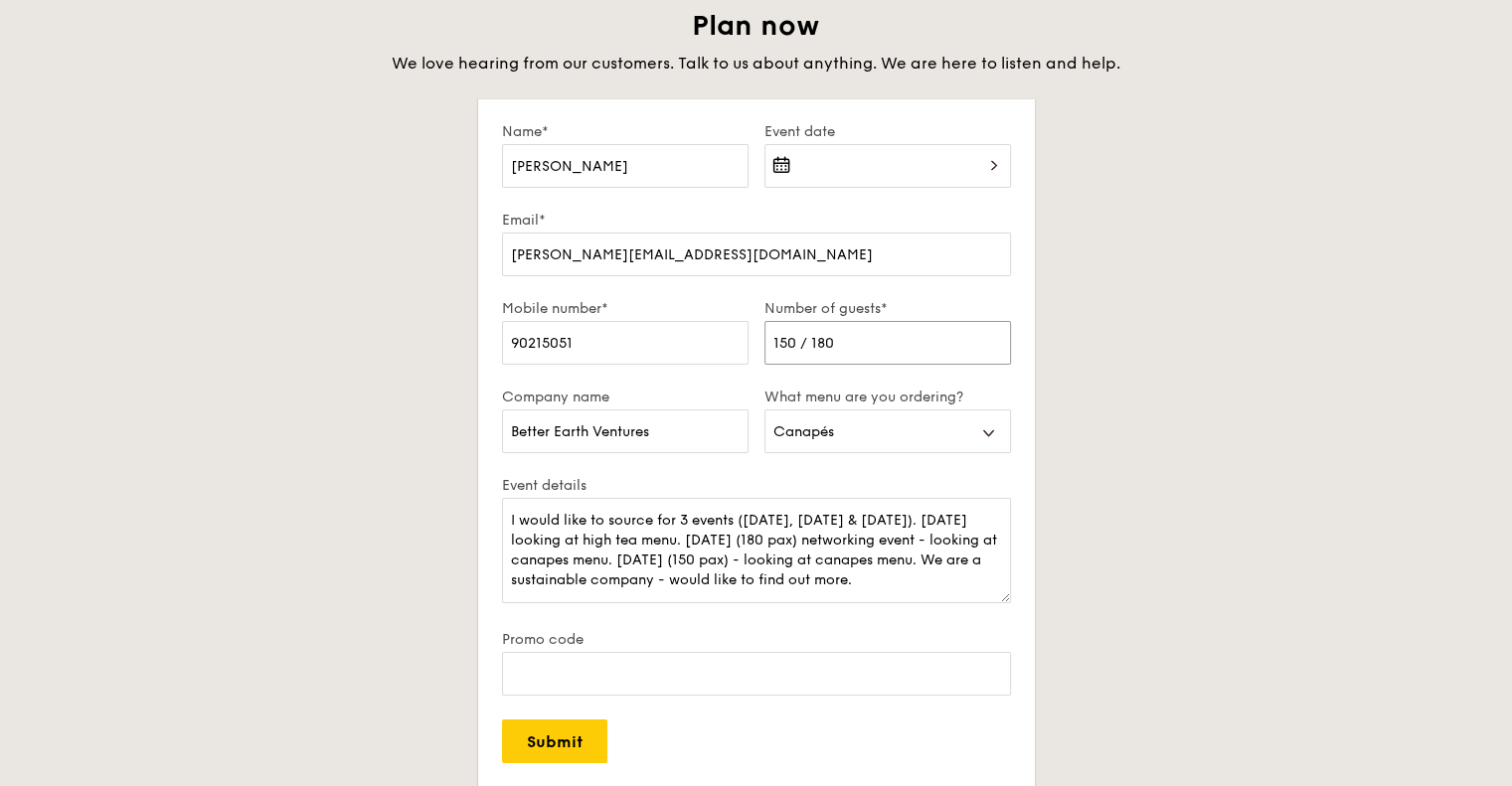
click at [847, 353] on input "150 / 180" at bounding box center [887, 343] width 246 height 44
click at [807, 341] on input "150 / 180" at bounding box center [887, 343] width 246 height 44
type input "180"
drag, startPoint x: 577, startPoint y: 743, endPoint x: 805, endPoint y: 704, distance: 231.3
click at [805, 704] on form "Name* [PERSON_NAME] Event date Email* [PERSON_NAME][EMAIL_ADDRESS][DOMAIN_NAME]…" at bounding box center [756, 444] width 557 height 688
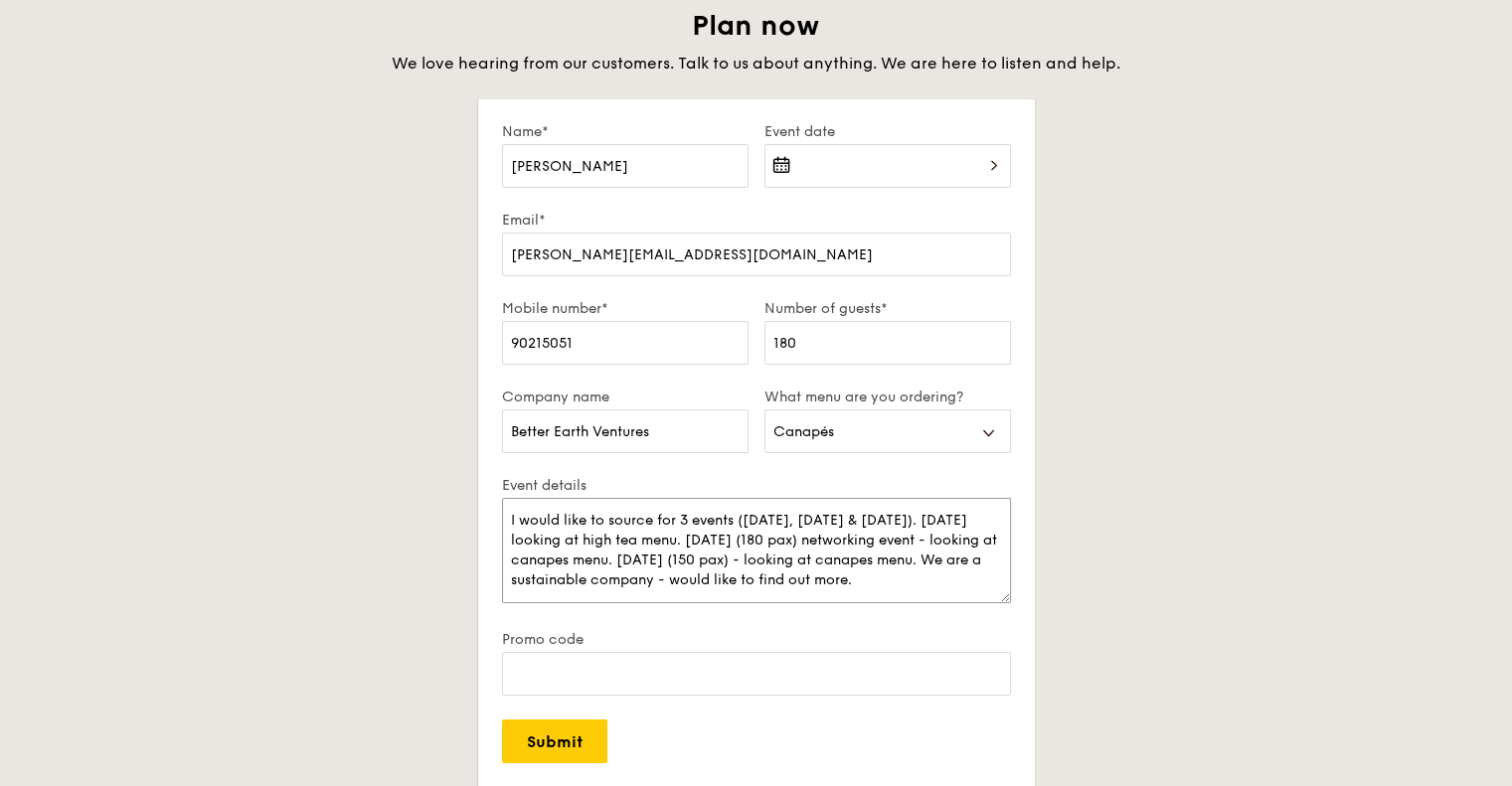
drag, startPoint x: 907, startPoint y: 520, endPoint x: 938, endPoint y: 516, distance: 31.3
click at [911, 520] on textarea "I would like to source for 3 events ([DATE], [DATE] & [DATE]). [DATE] looking a…" at bounding box center [756, 551] width 509 height 106
type textarea "I would like to source for 3 events ([DATE], [DATE] & [DATE]). [DATE] (50 pax) …"
click at [579, 744] on input "Submit" at bounding box center [555, 741] width 106 height 44
select select
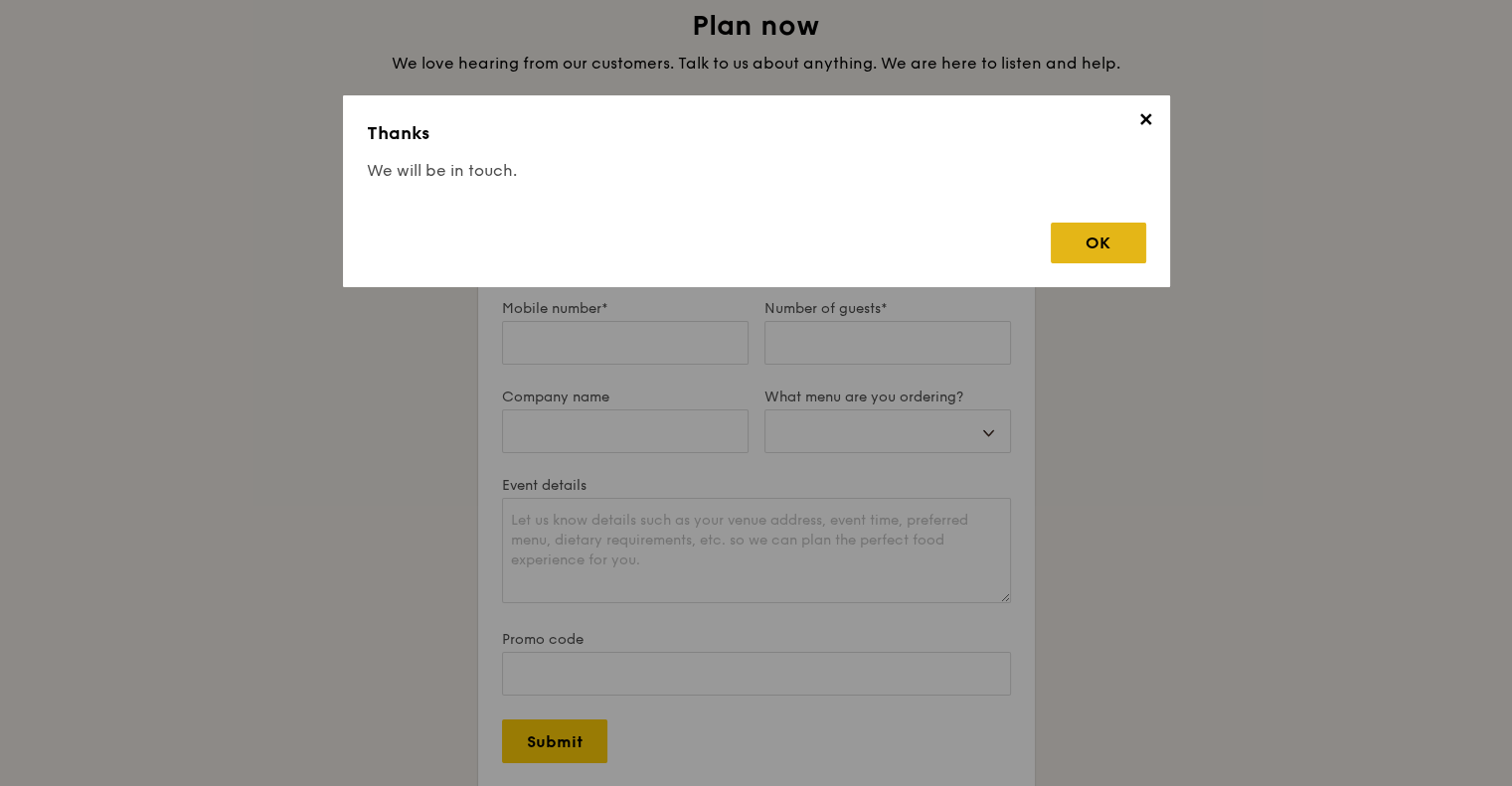
click at [1097, 233] on div "OK" at bounding box center [1098, 242] width 96 height 41
